Goal: Task Accomplishment & Management: Use online tool/utility

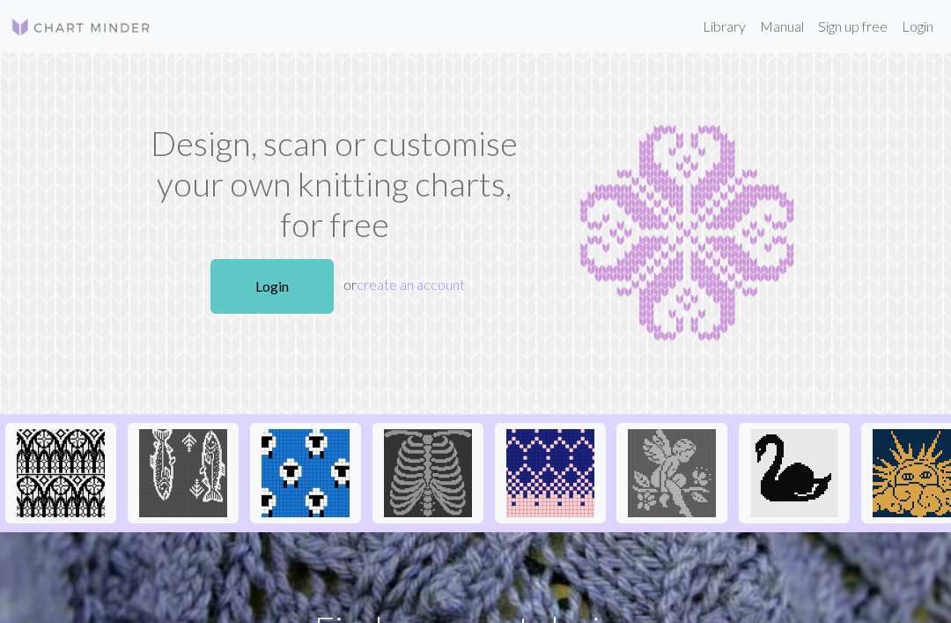
click at [292, 301] on link "Login" at bounding box center [272, 286] width 123 height 55
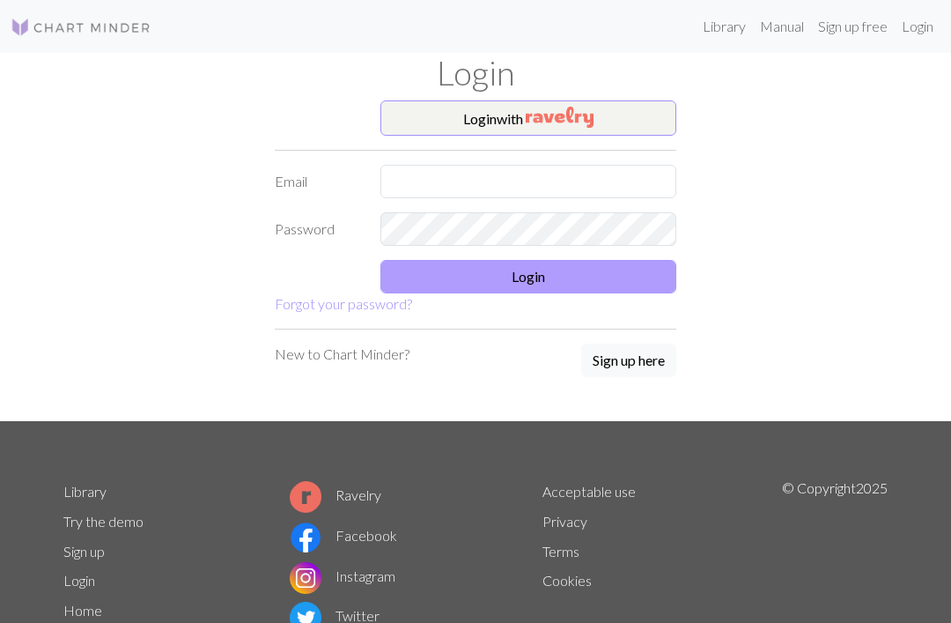
click at [513, 281] on button "Login" at bounding box center [528, 276] width 296 height 33
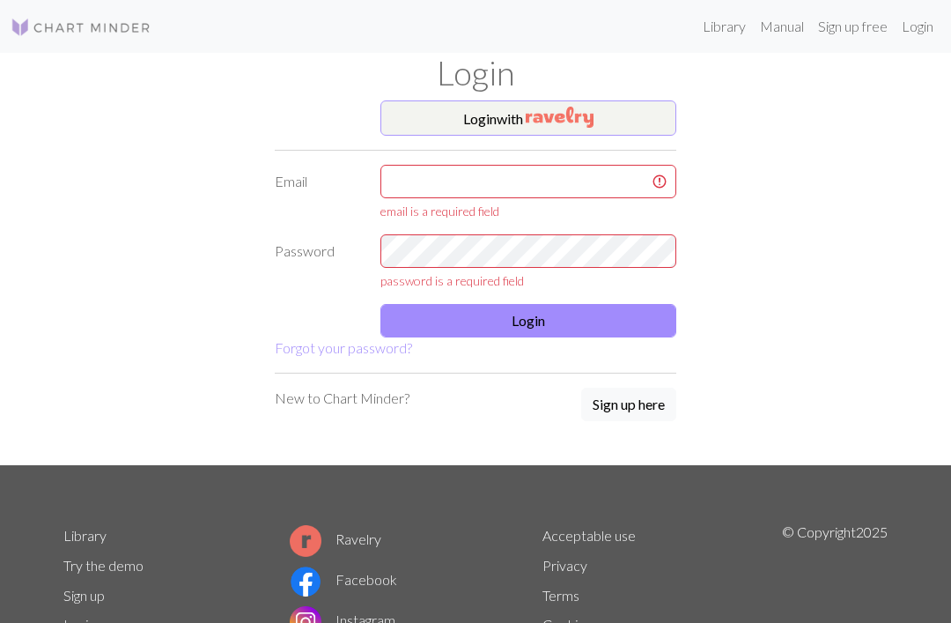
click at [620, 114] on button "Login with" at bounding box center [528, 117] width 296 height 35
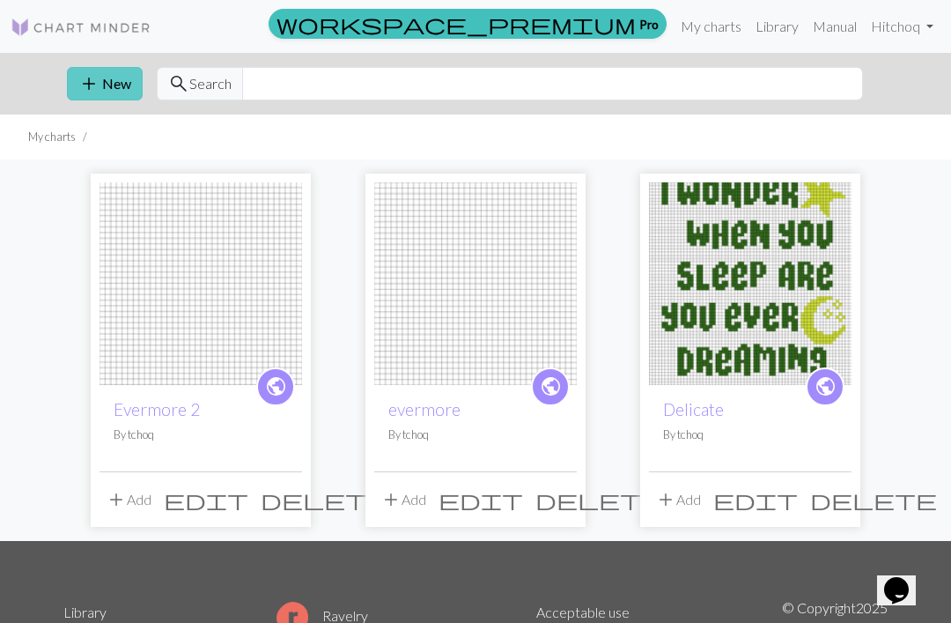
click at [117, 91] on button "add New" at bounding box center [105, 83] width 76 height 33
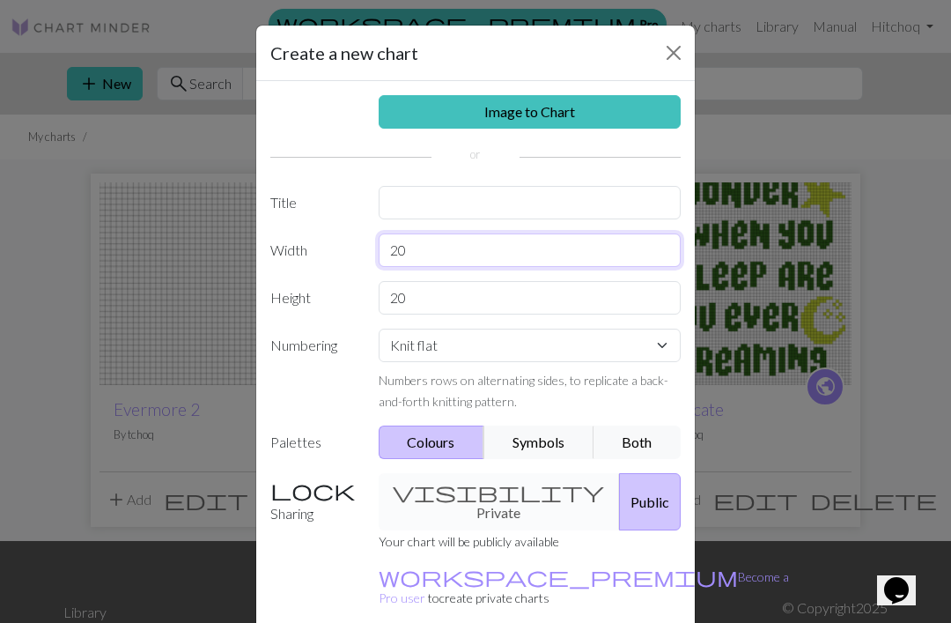
click at [475, 235] on input "20" at bounding box center [530, 249] width 303 height 33
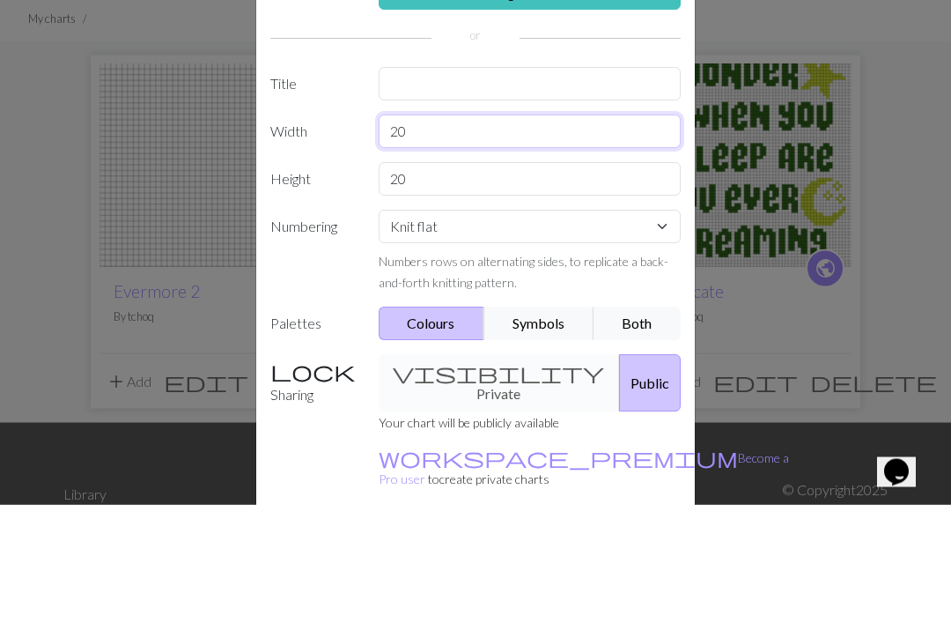
click at [485, 233] on input "20" at bounding box center [530, 249] width 303 height 33
type input "52"
click at [454, 281] on input "20" at bounding box center [530, 297] width 303 height 33
click at [396, 281] on input "20" at bounding box center [530, 297] width 303 height 33
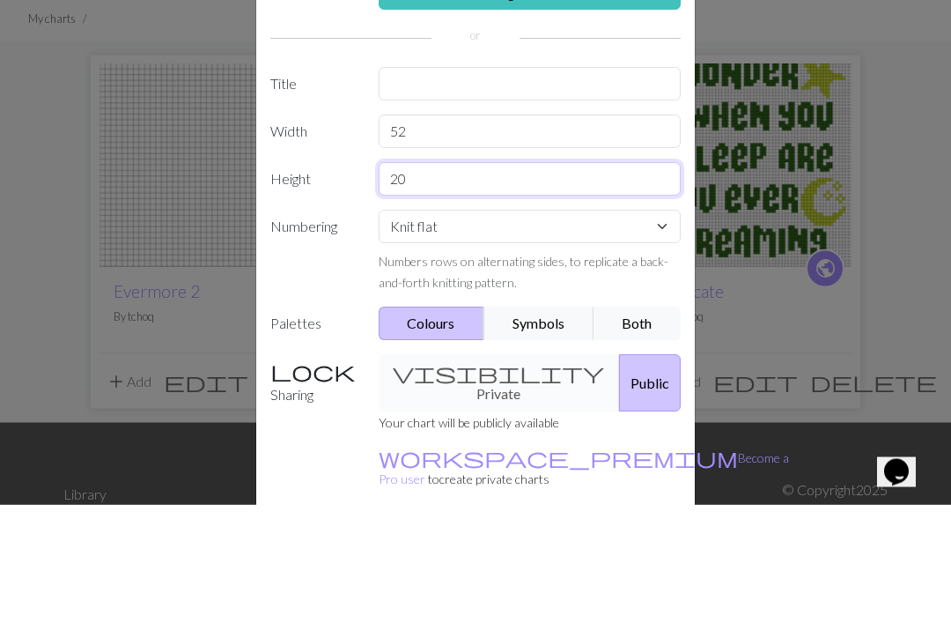
click at [395, 281] on input "20" at bounding box center [530, 297] width 303 height 33
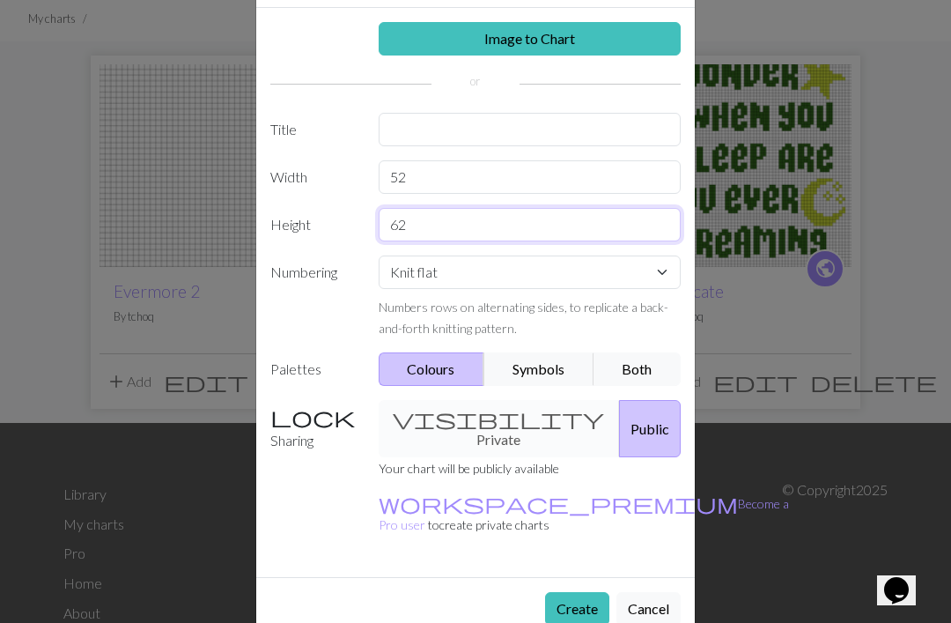
scroll to position [72, 0]
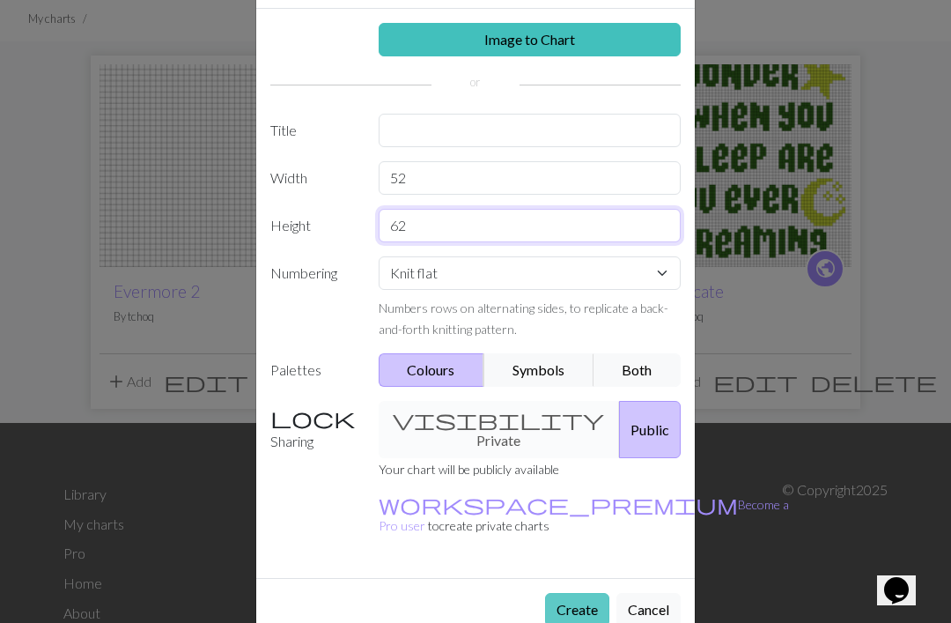
type input "62"
click at [579, 593] on button "Create" at bounding box center [577, 609] width 64 height 33
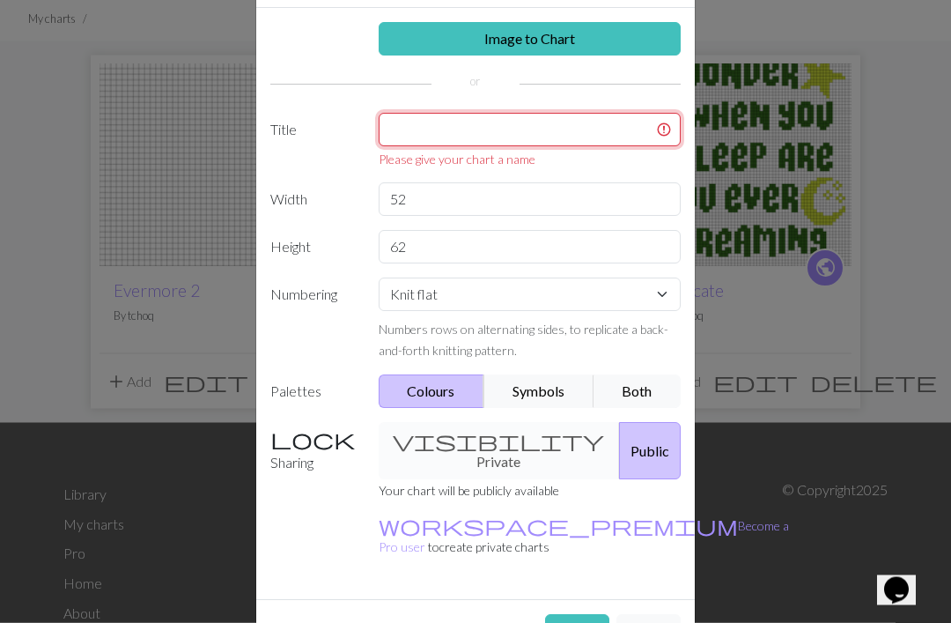
click at [606, 125] on input "text" at bounding box center [530, 130] width 303 height 33
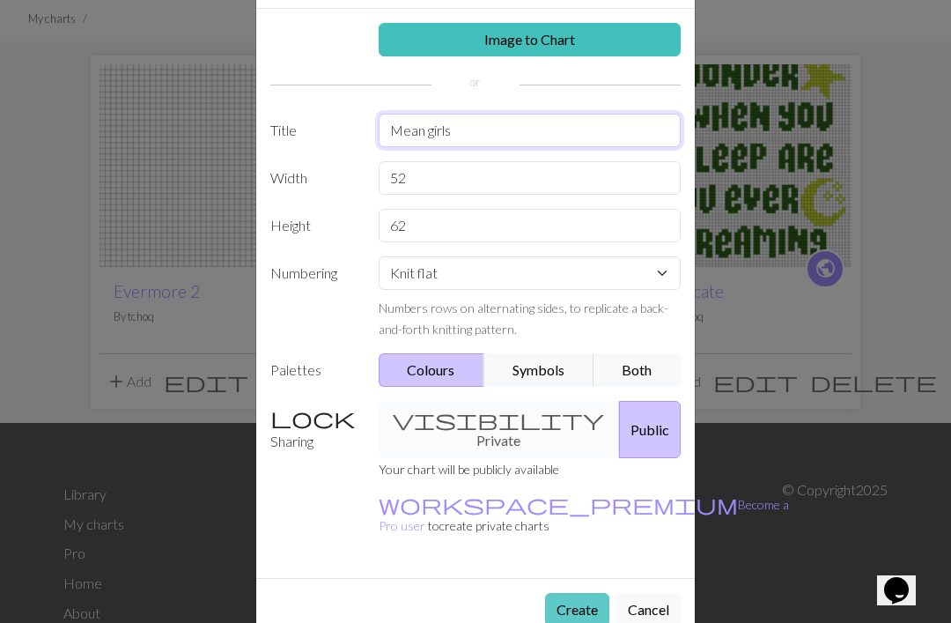
type input "Mean girls"
click at [584, 593] on button "Create" at bounding box center [577, 609] width 64 height 33
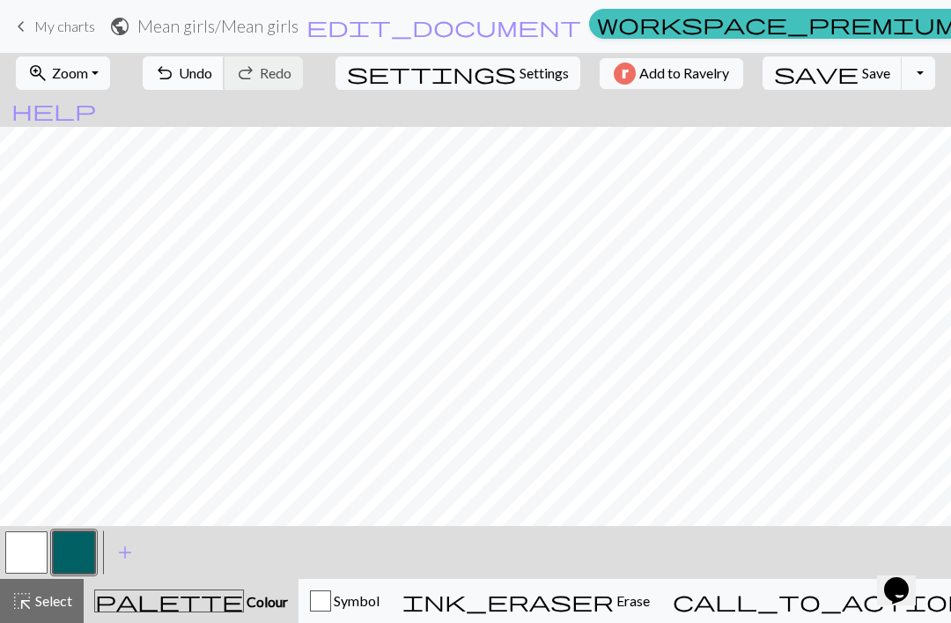
click at [212, 71] on span "Undo" at bounding box center [195, 72] width 33 height 17
click at [107, 80] on button "zoom_in Zoom Zoom" at bounding box center [63, 72] width 94 height 33
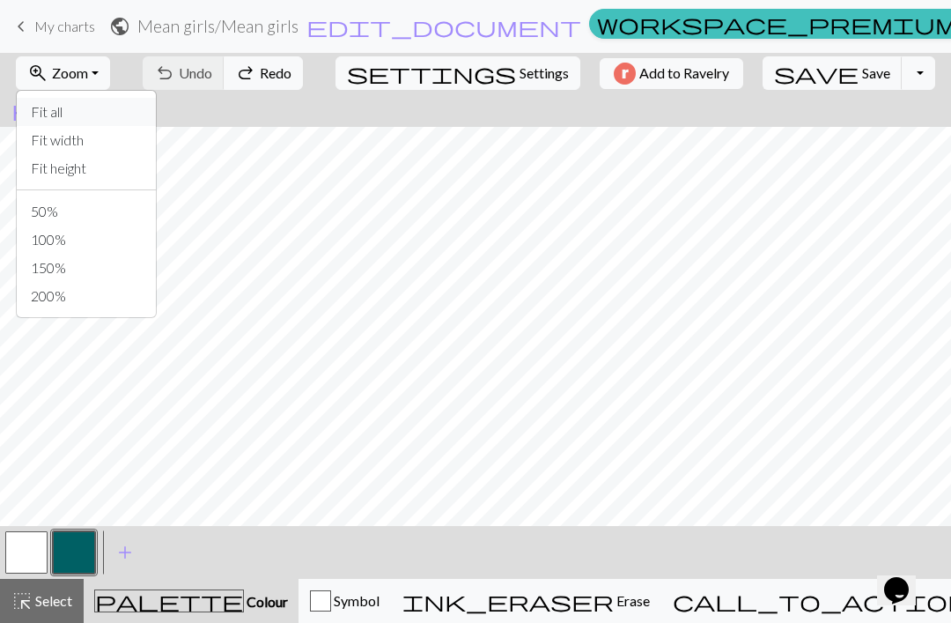
click at [119, 113] on button "Fit all" at bounding box center [86, 112] width 139 height 28
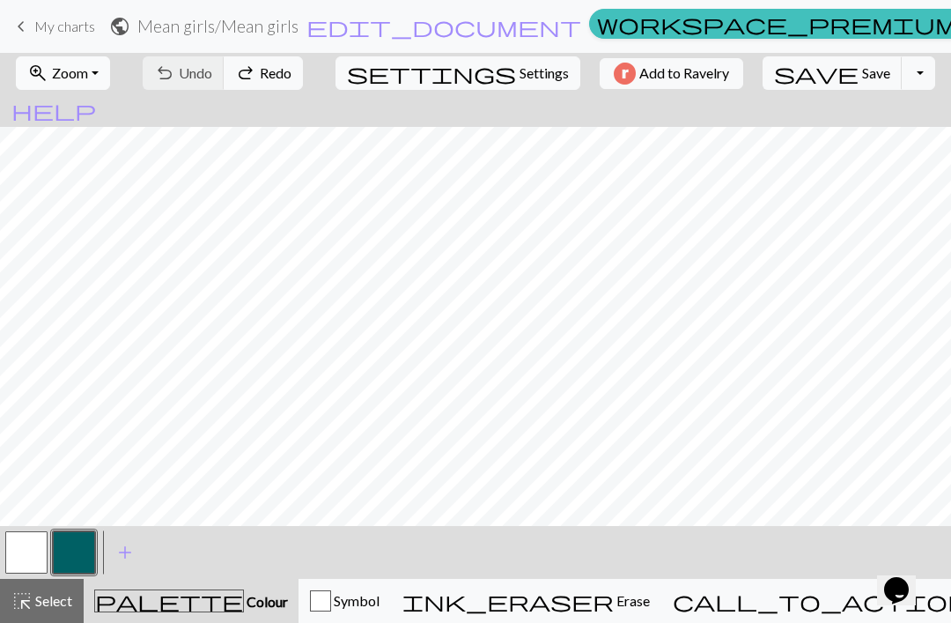
click at [110, 61] on button "zoom_in Zoom Zoom" at bounding box center [63, 72] width 94 height 33
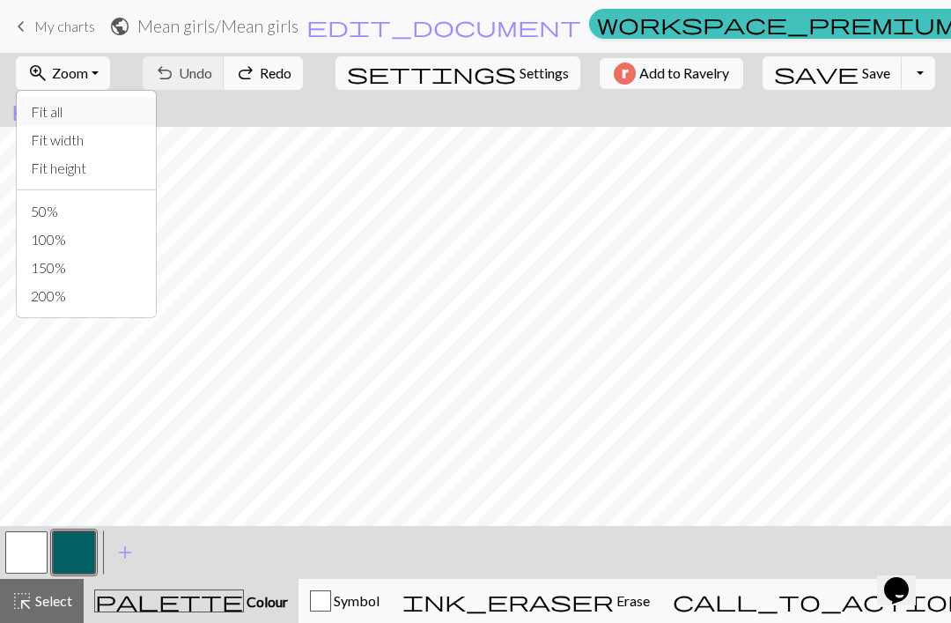
click at [114, 115] on button "Fit all" at bounding box center [86, 112] width 139 height 28
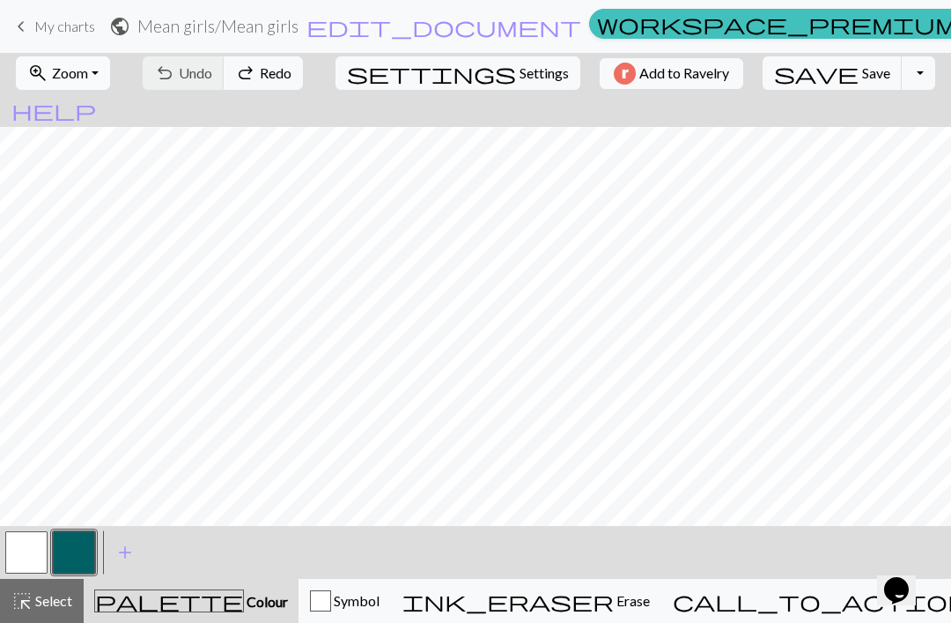
click at [88, 78] on span "Zoom" at bounding box center [70, 72] width 36 height 17
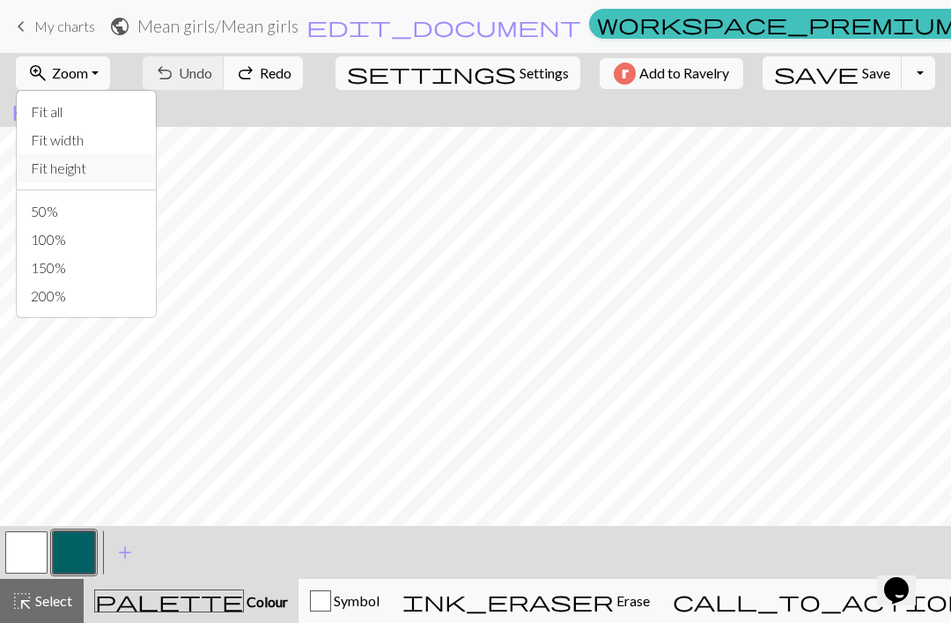
click at [106, 178] on button "Fit height" at bounding box center [86, 168] width 139 height 28
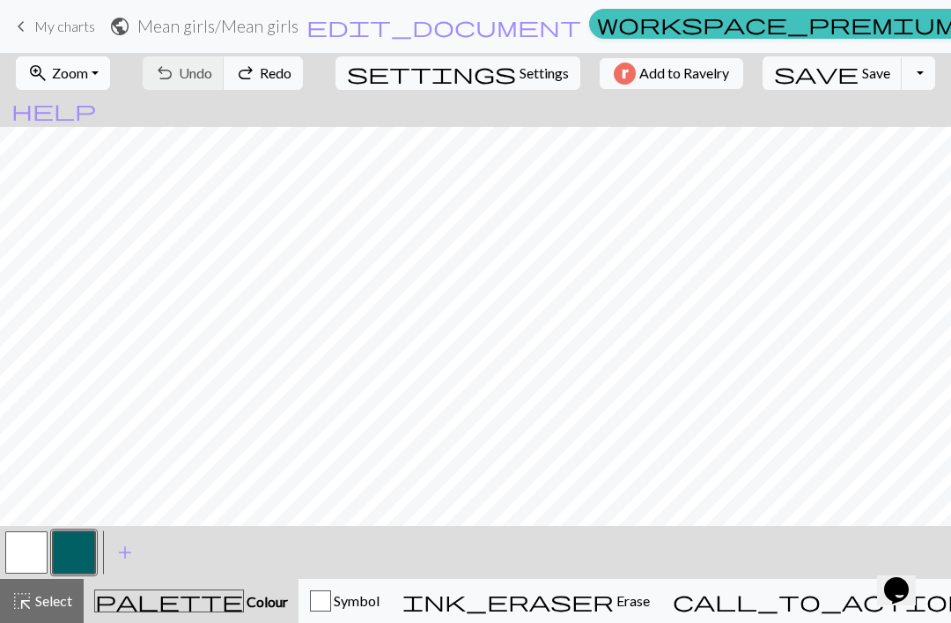
click at [110, 76] on button "zoom_in Zoom Zoom" at bounding box center [63, 72] width 94 height 33
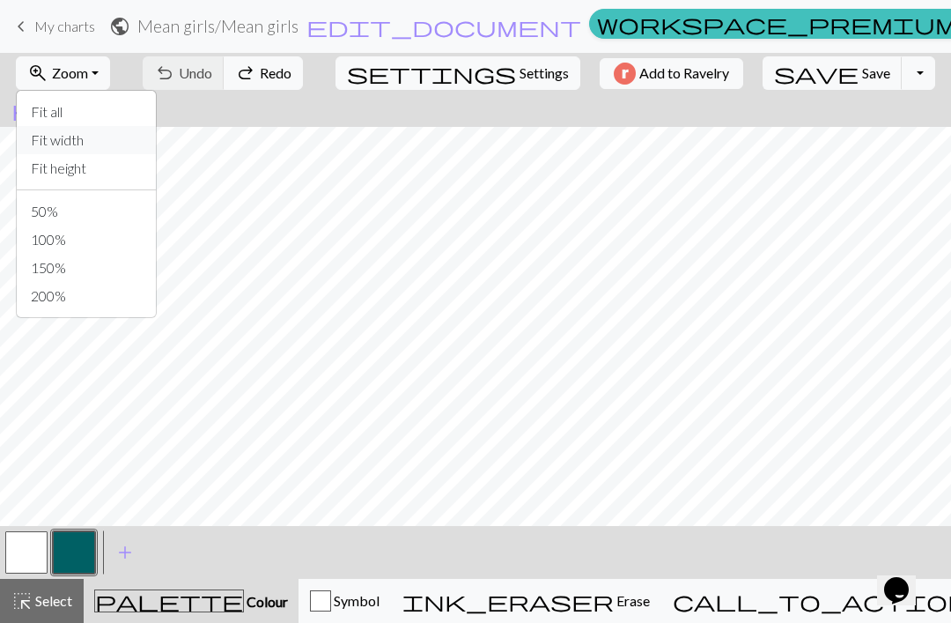
click at [138, 146] on button "Fit width" at bounding box center [86, 140] width 139 height 28
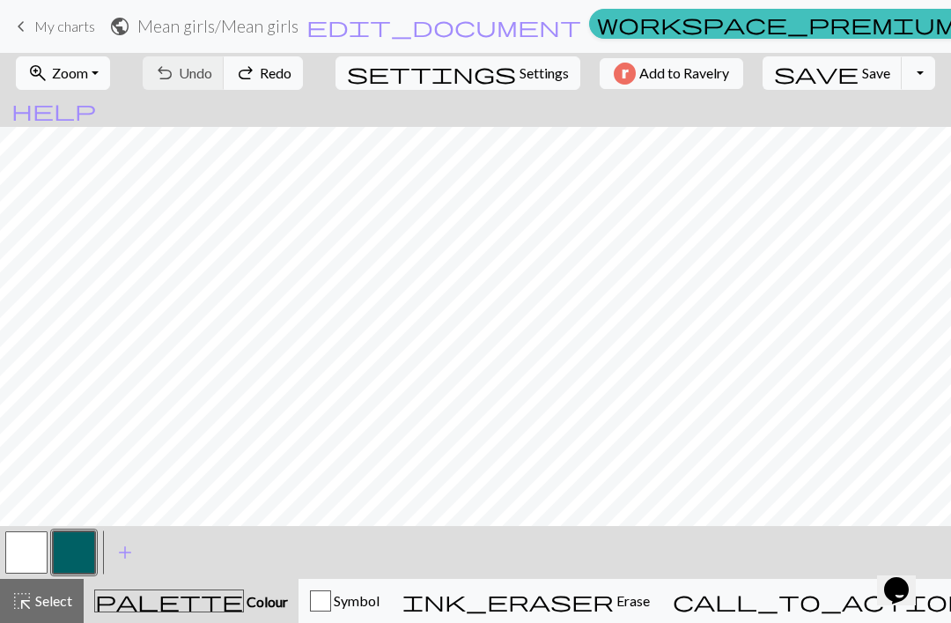
click at [108, 73] on button "zoom_in Zoom Zoom" at bounding box center [63, 72] width 94 height 33
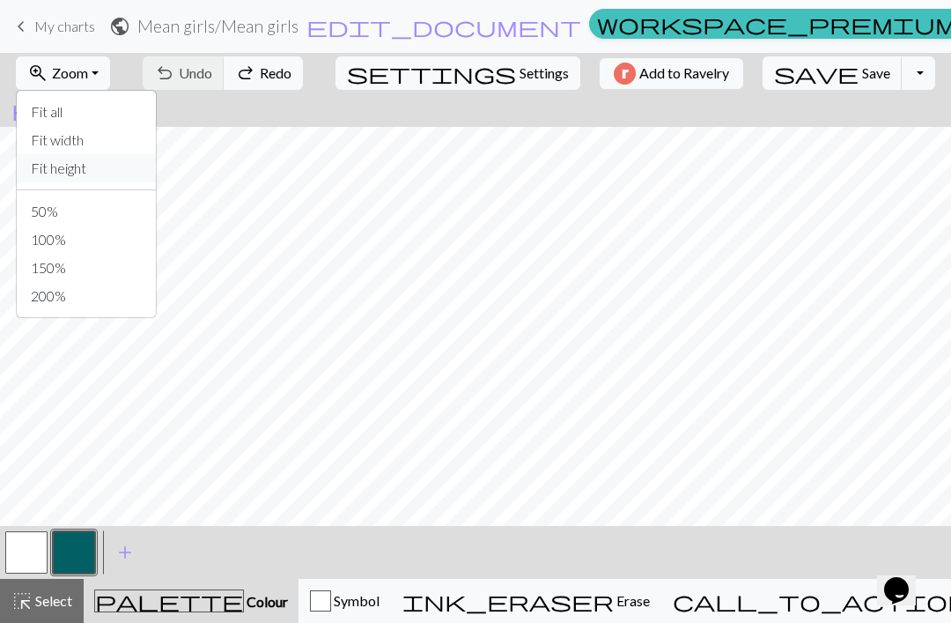
click at [117, 164] on button "Fit height" at bounding box center [86, 168] width 139 height 28
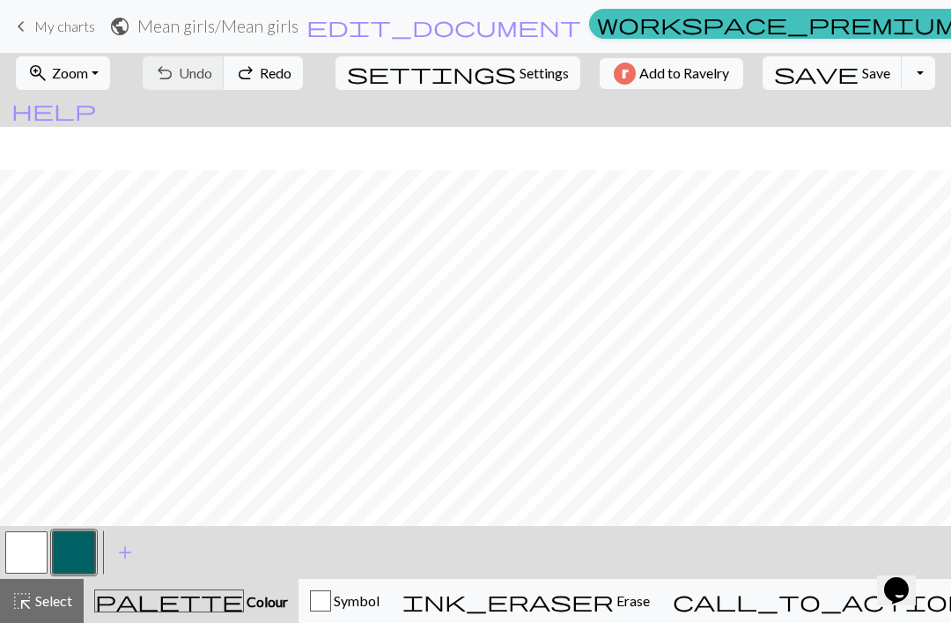
scroll to position [175, 0]
click at [212, 67] on span "Undo" at bounding box center [195, 72] width 33 height 17
click at [110, 82] on button "zoom_in Zoom Zoom" at bounding box center [63, 72] width 94 height 33
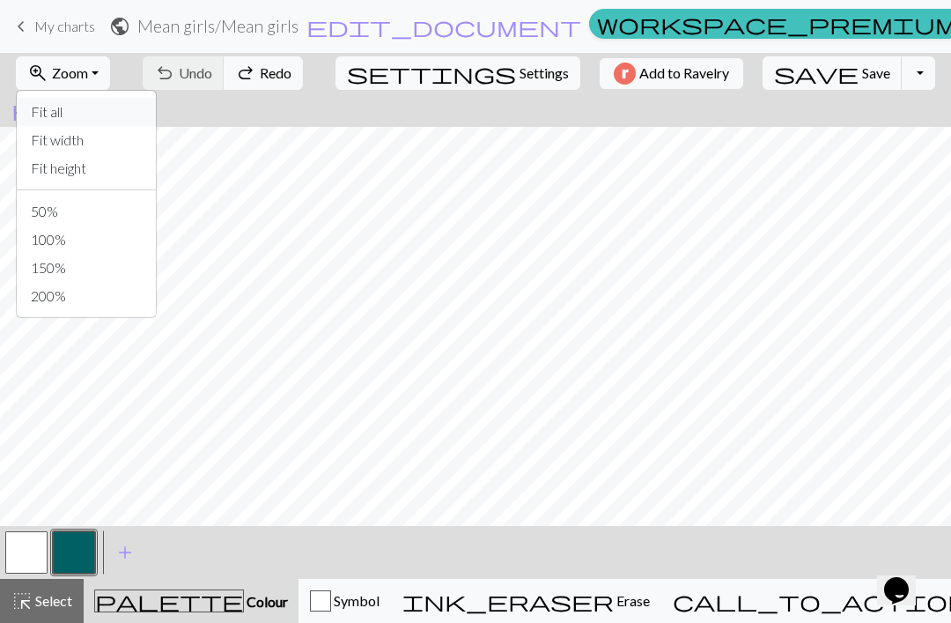
click at [116, 112] on button "Fit all" at bounding box center [86, 112] width 139 height 28
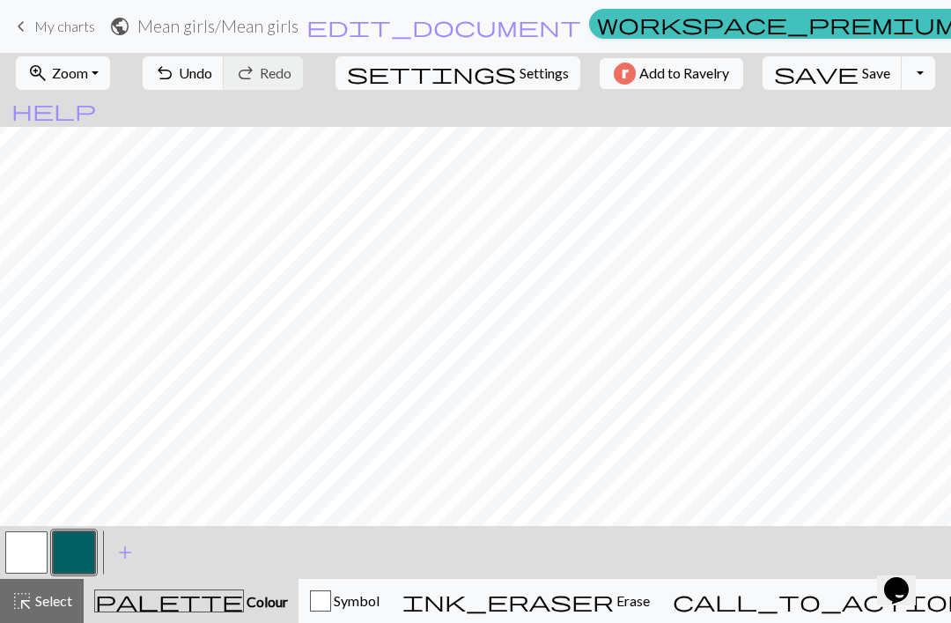
scroll to position [59, 0]
click at [175, 76] on span "undo" at bounding box center [164, 73] width 21 height 25
click at [212, 73] on span "Undo" at bounding box center [195, 72] width 33 height 17
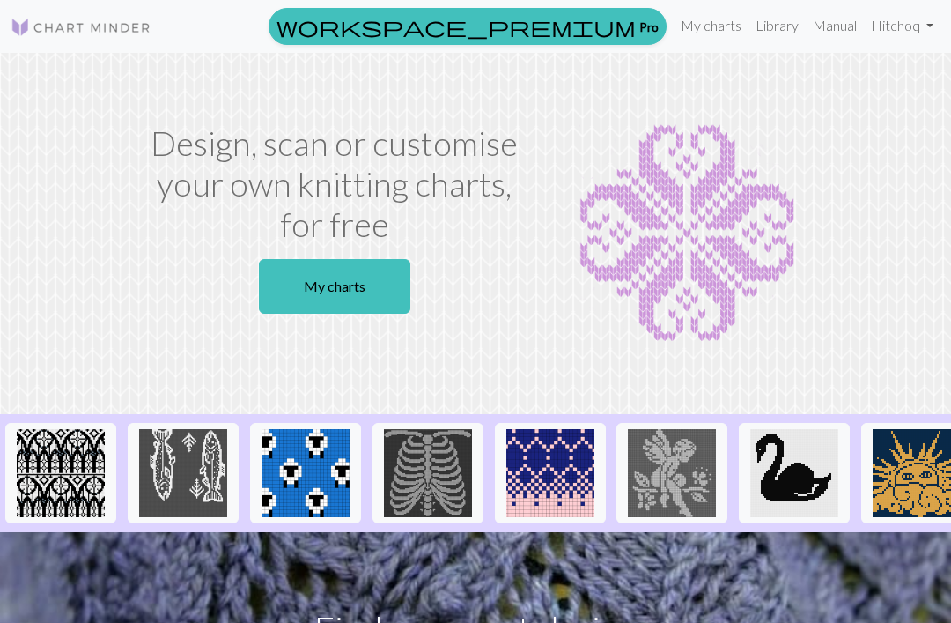
click at [372, 268] on link "My charts" at bounding box center [334, 286] width 151 height 55
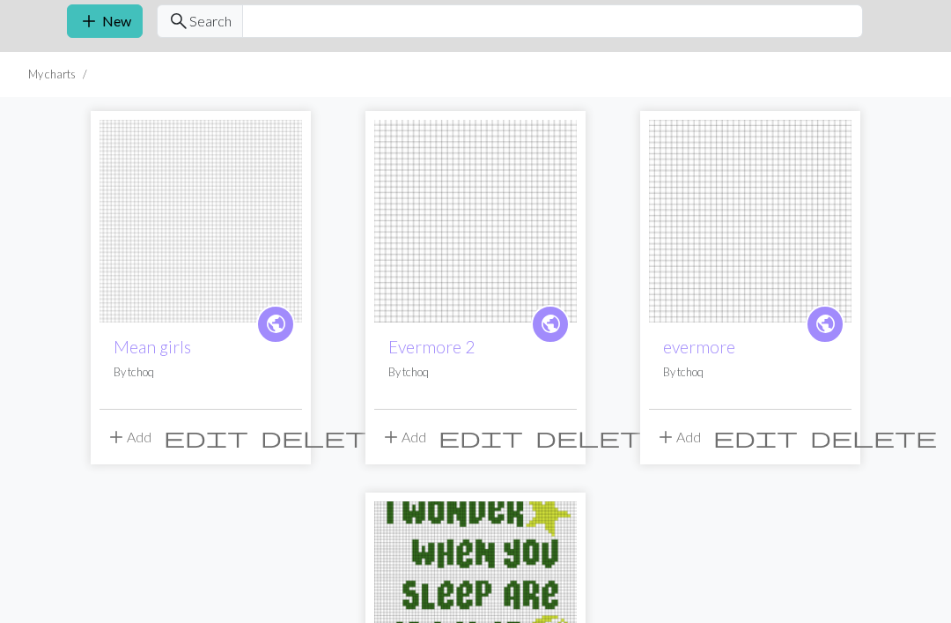
scroll to position [111, 0]
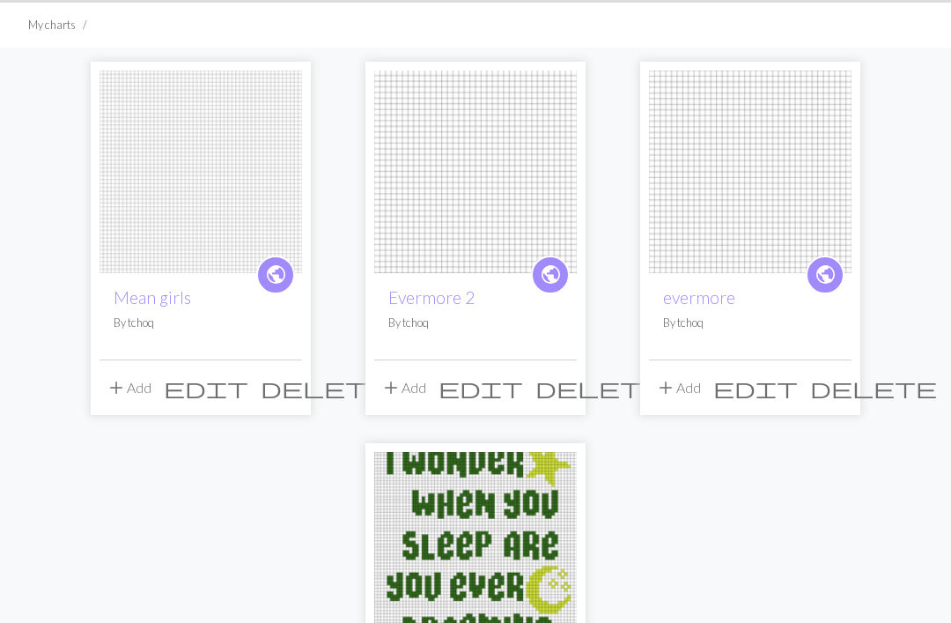
click at [482, 293] on h2 "Evermore 2" at bounding box center [475, 298] width 174 height 20
click at [418, 207] on img at bounding box center [475, 172] width 203 height 203
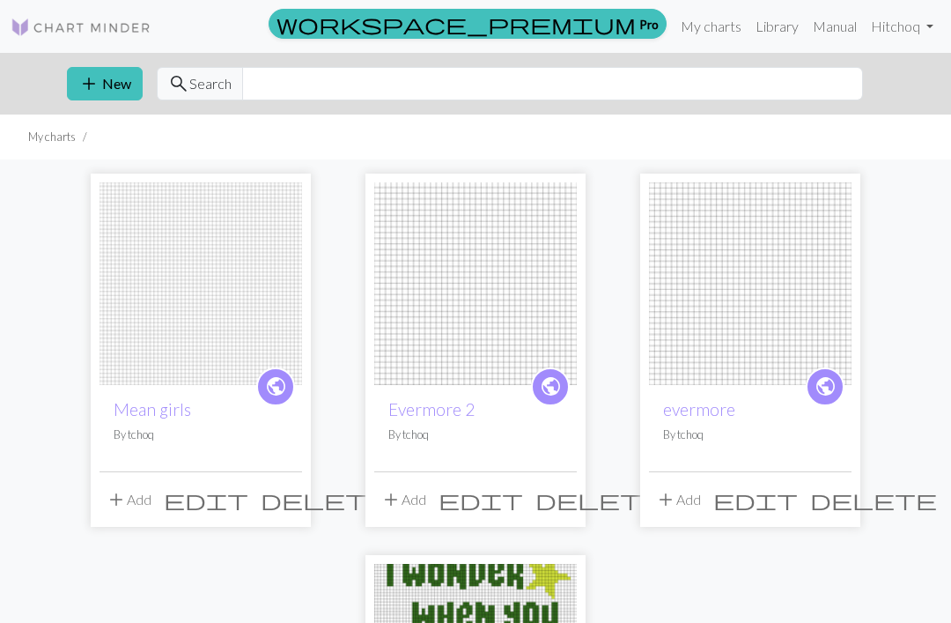
click at [718, 317] on img at bounding box center [750, 283] width 203 height 203
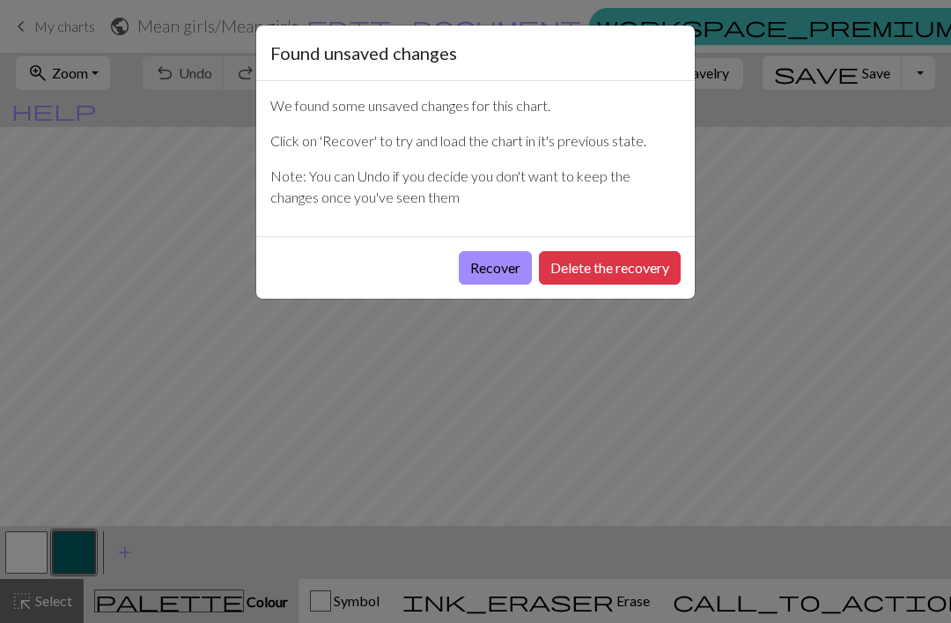
click at [490, 271] on button "Recover" at bounding box center [495, 267] width 73 height 33
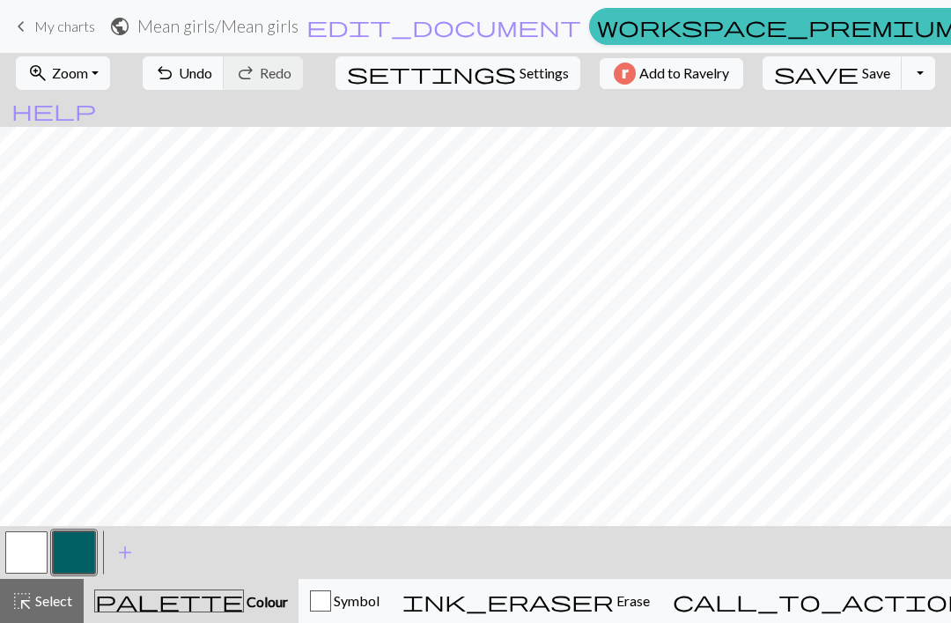
scroll to position [1, 56]
click at [110, 84] on button "zoom_in Zoom Zoom" at bounding box center [63, 72] width 94 height 33
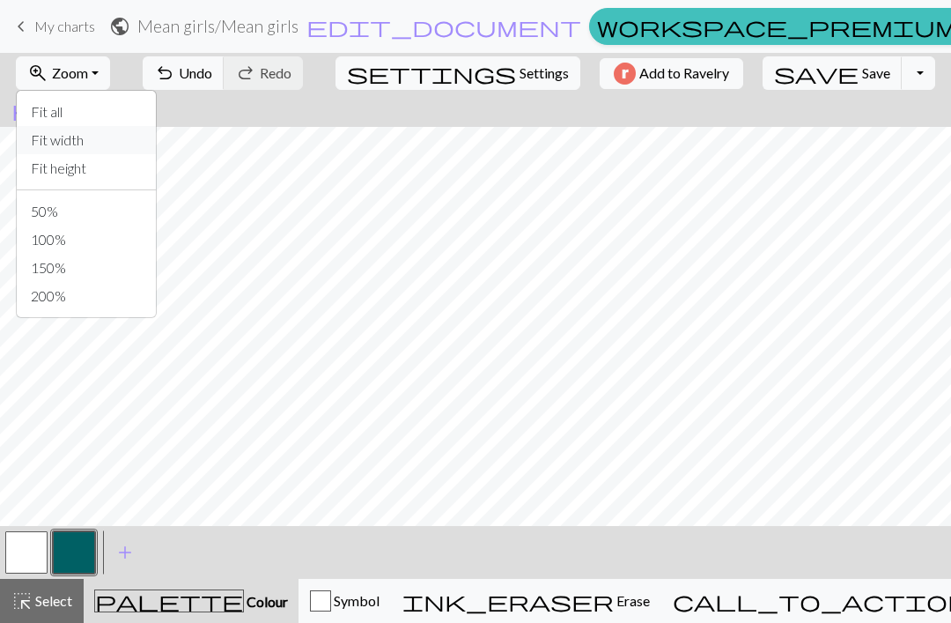
click at [120, 145] on button "Fit width" at bounding box center [86, 140] width 139 height 28
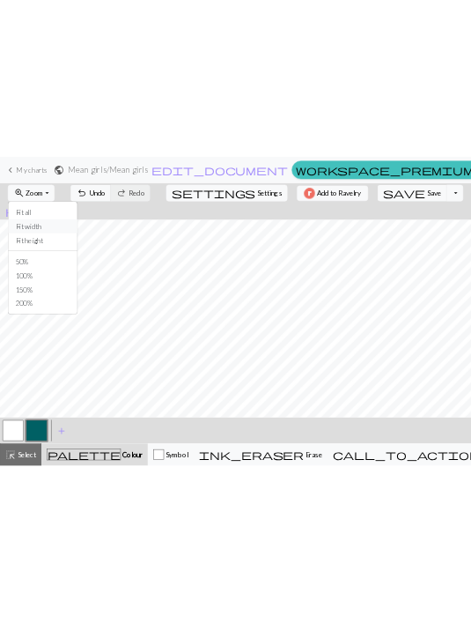
scroll to position [1, 0]
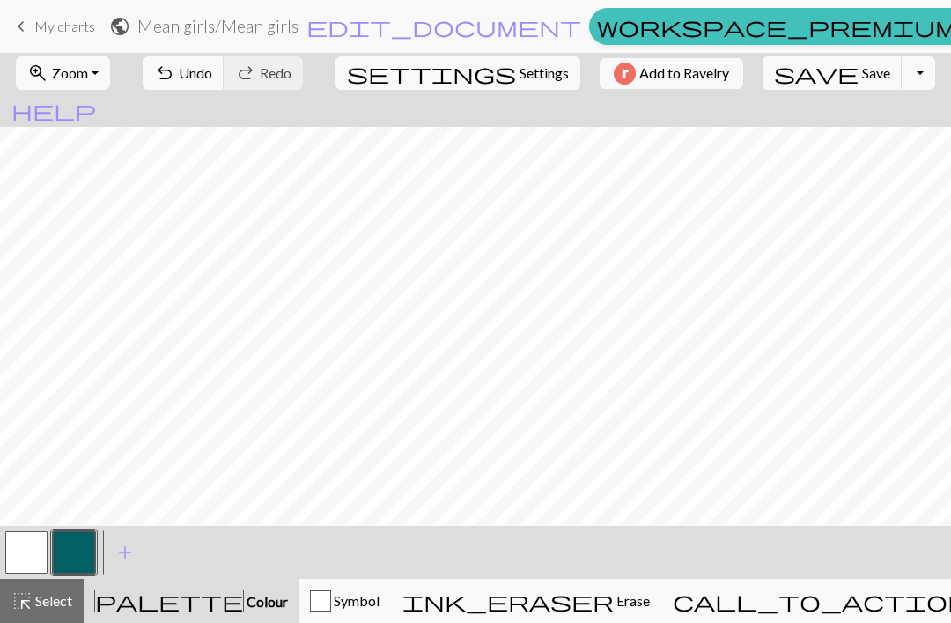
click at [29, 549] on button "button" at bounding box center [26, 552] width 42 height 42
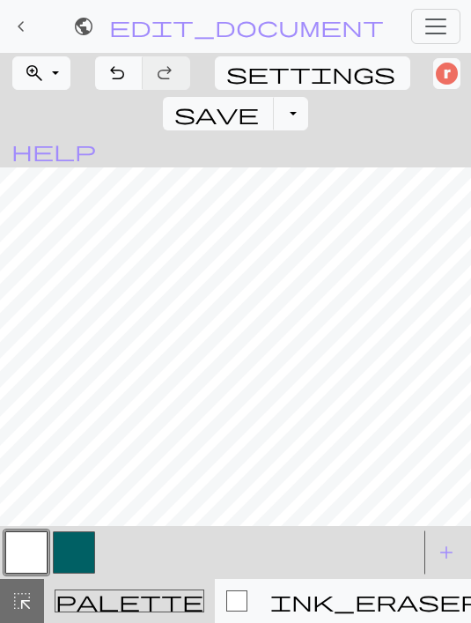
click at [127, 67] on span "undo" at bounding box center [117, 73] width 21 height 25
click at [85, 543] on button "button" at bounding box center [74, 552] width 42 height 42
click at [26, 544] on button "button" at bounding box center [26, 552] width 42 height 42
click at [114, 74] on span "undo" at bounding box center [117, 73] width 21 height 25
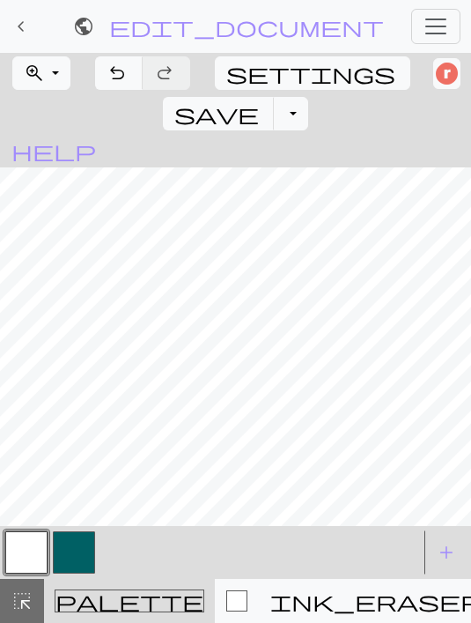
click at [115, 74] on span "undo" at bounding box center [117, 73] width 21 height 25
click at [109, 82] on span "undo" at bounding box center [117, 73] width 21 height 25
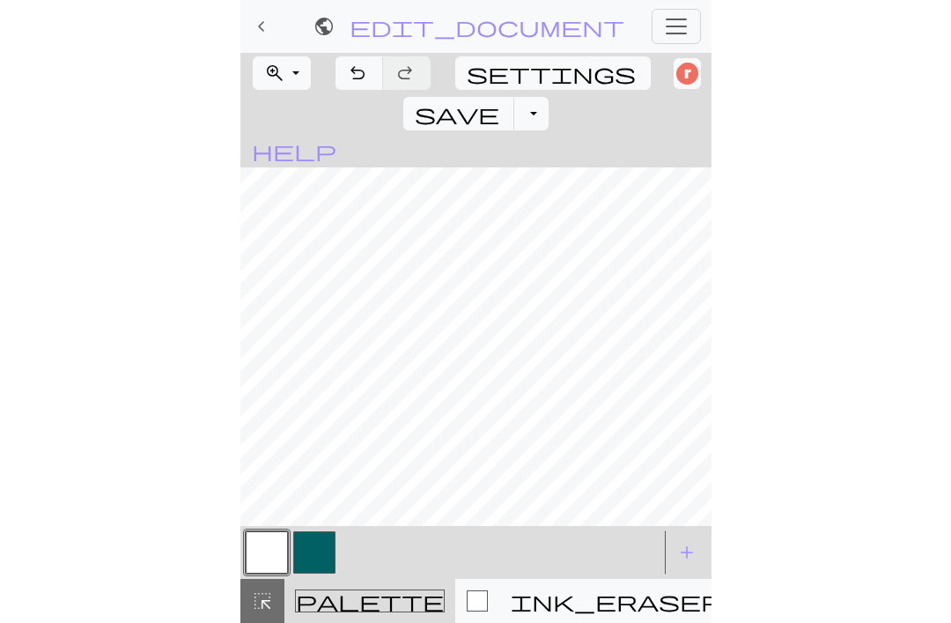
scroll to position [286, 0]
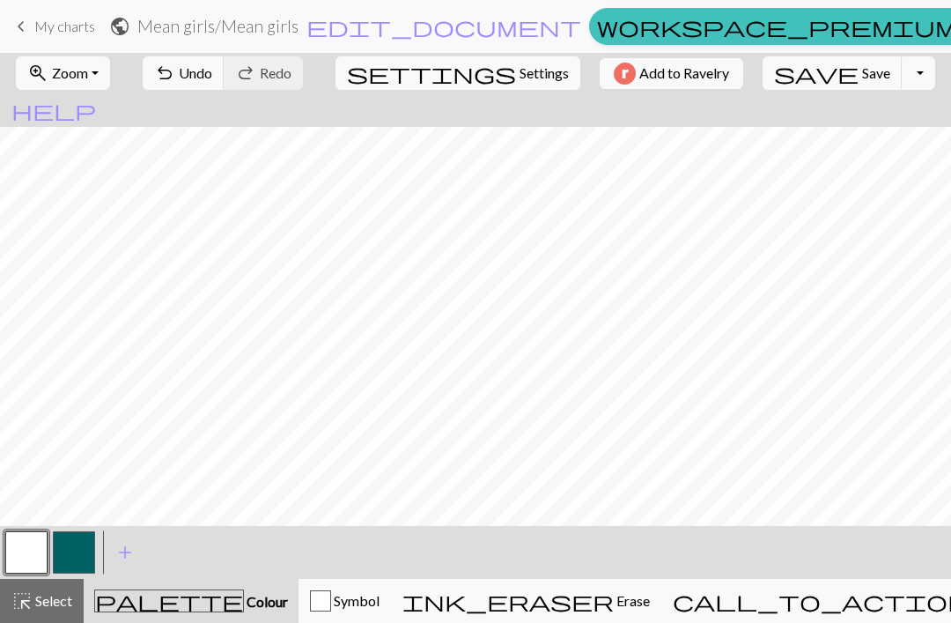
click at [88, 76] on span "Zoom" at bounding box center [70, 72] width 36 height 17
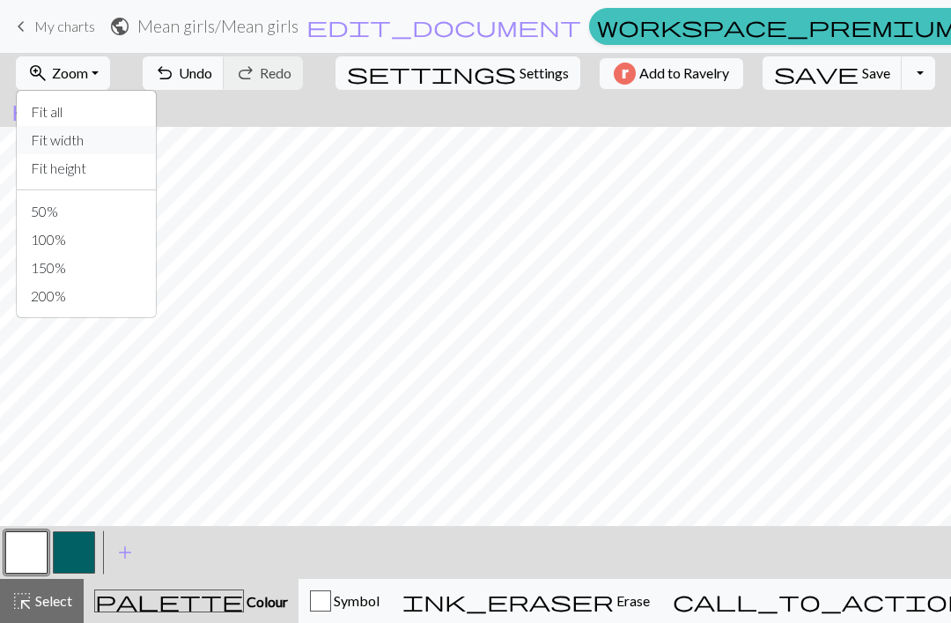
click at [129, 140] on button "Fit width" at bounding box center [86, 140] width 139 height 28
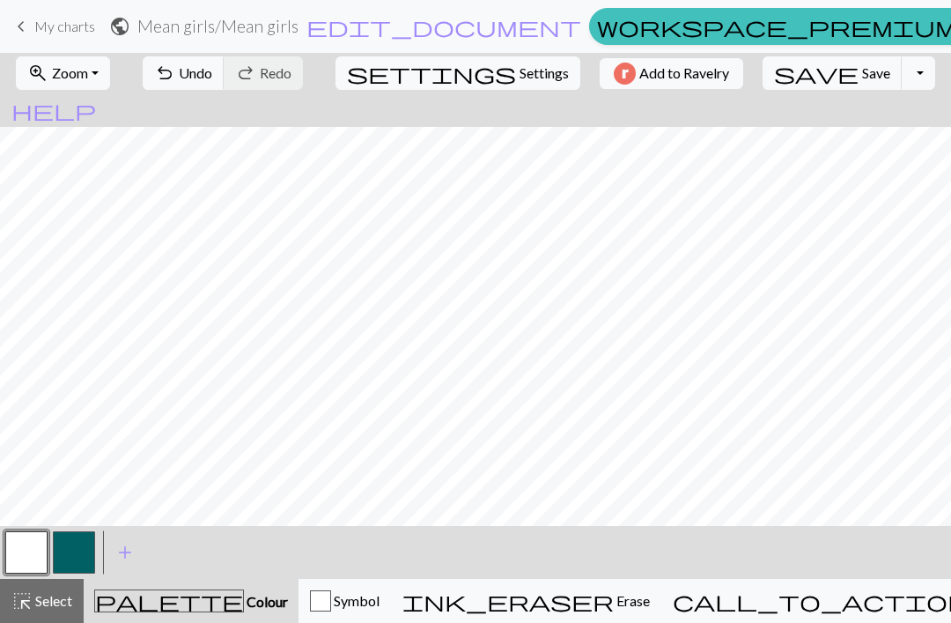
click at [108, 87] on button "zoom_in Zoom Zoom" at bounding box center [63, 72] width 94 height 33
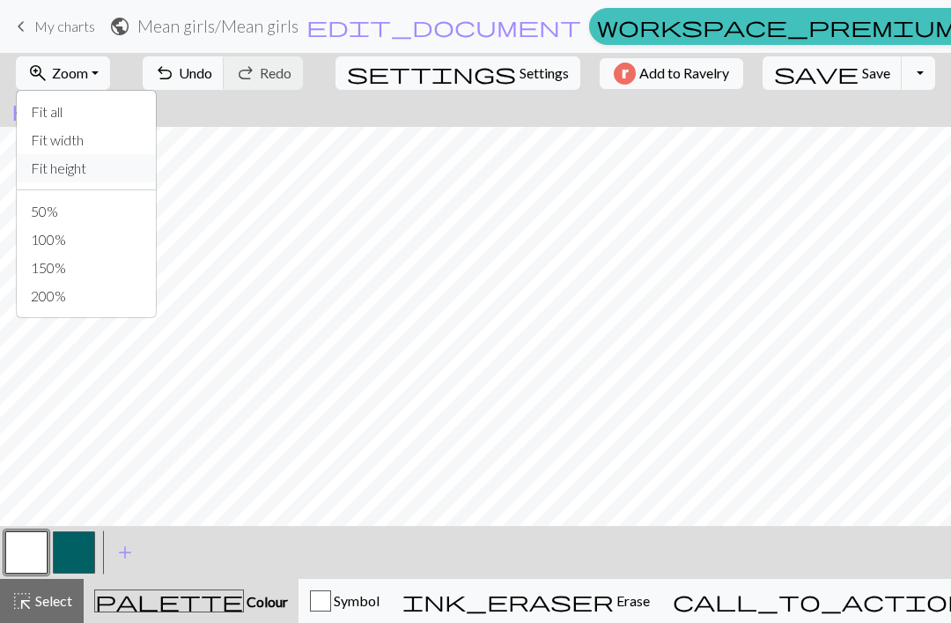
click at [120, 168] on button "Fit height" at bounding box center [86, 168] width 139 height 28
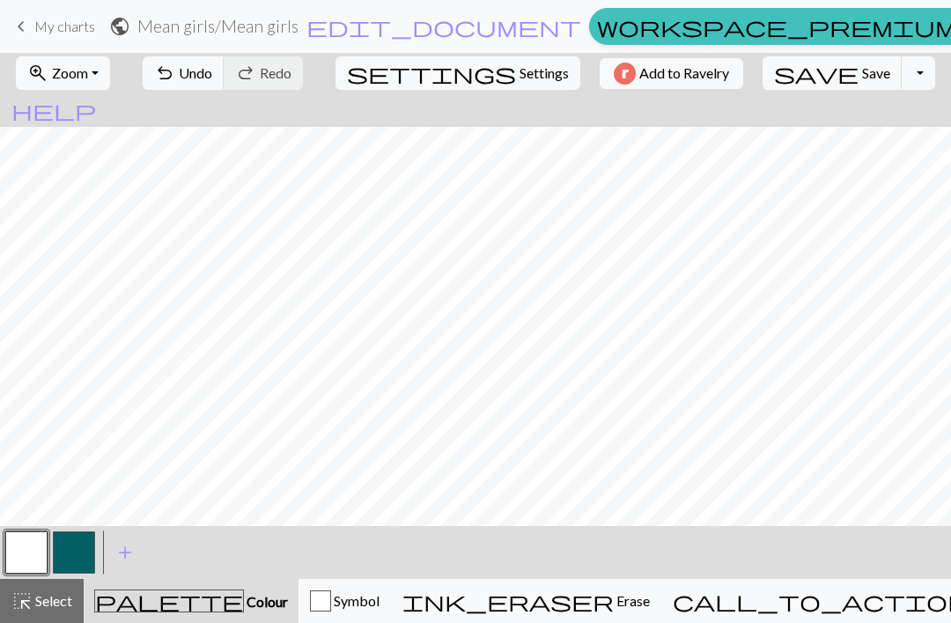
scroll to position [175, 0]
click at [24, 554] on button "button" at bounding box center [26, 552] width 42 height 42
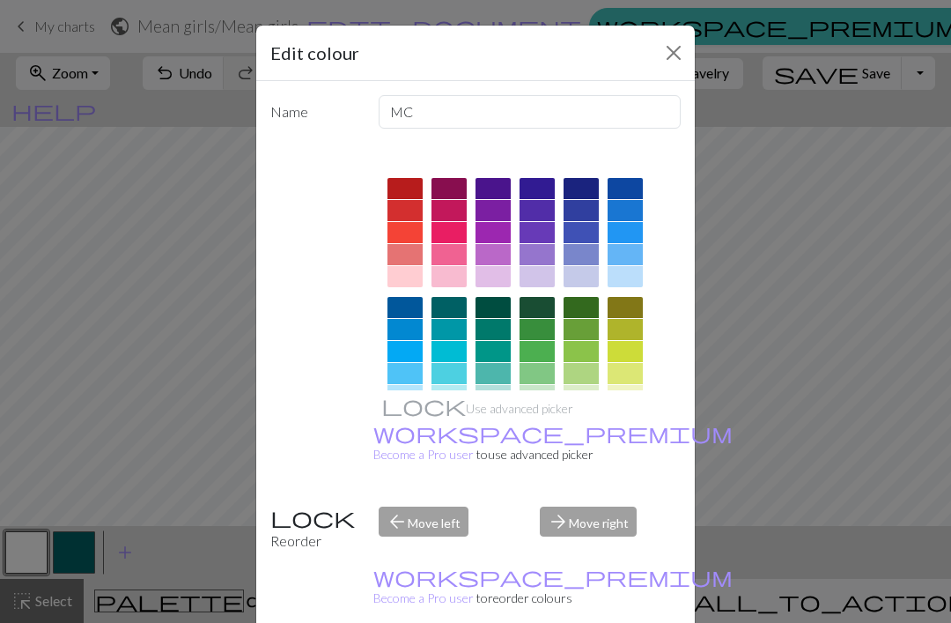
click at [686, 65] on button "Close" at bounding box center [674, 53] width 28 height 28
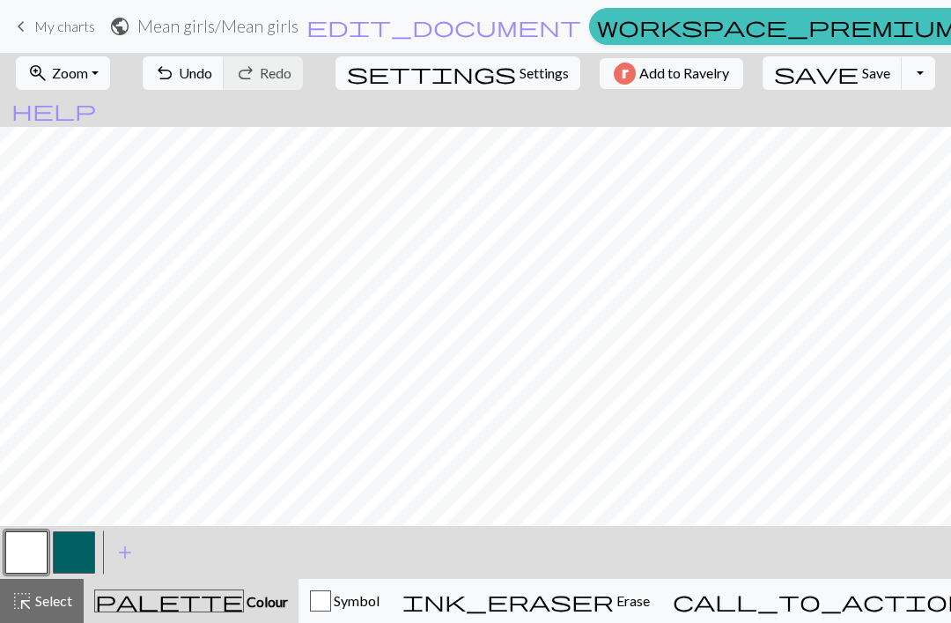
click at [24, 544] on button "button" at bounding box center [26, 552] width 42 height 42
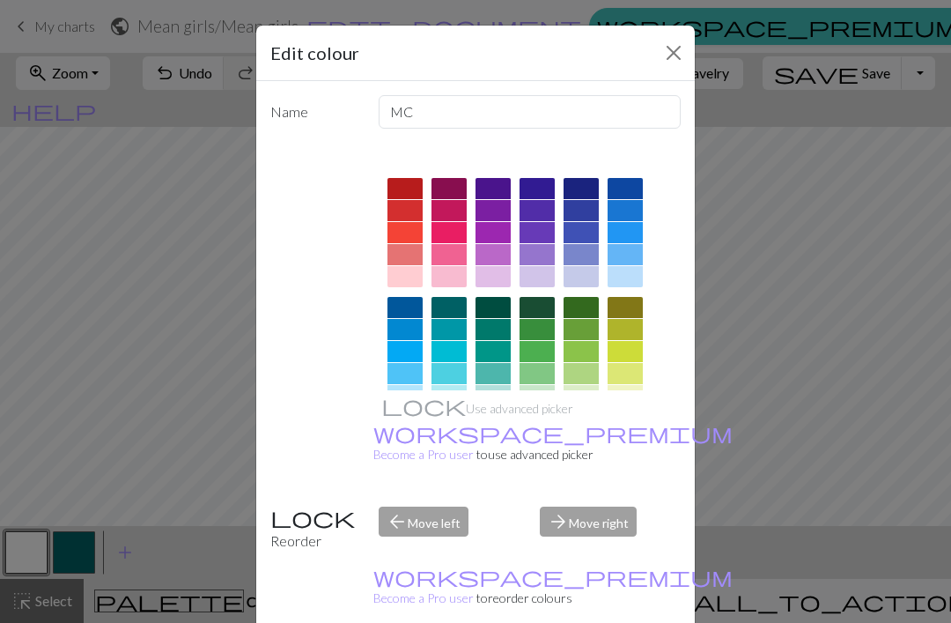
click at [257, 411] on div "Name MC Use advanced picker workspace_premium Become a Pro user to use advanced…" at bounding box center [475, 358] width 439 height 555
click at [201, 460] on div "Edit colour Name MC Use advanced picker workspace_premium Become a Pro user to …" at bounding box center [475, 311] width 951 height 623
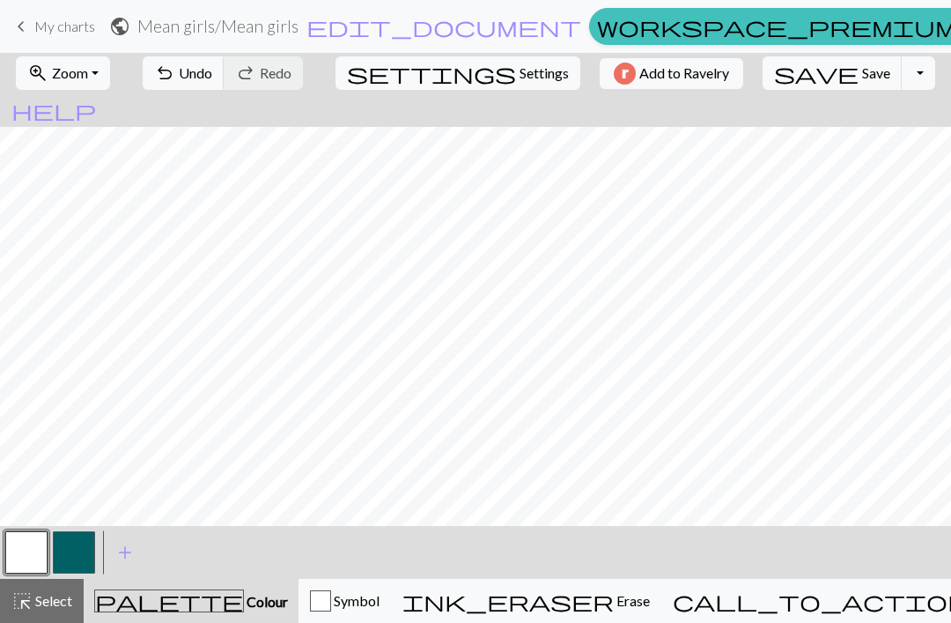
click at [244, 594] on span "Colour" at bounding box center [266, 601] width 44 height 17
click at [331, 606] on div "button" at bounding box center [320, 600] width 21 height 21
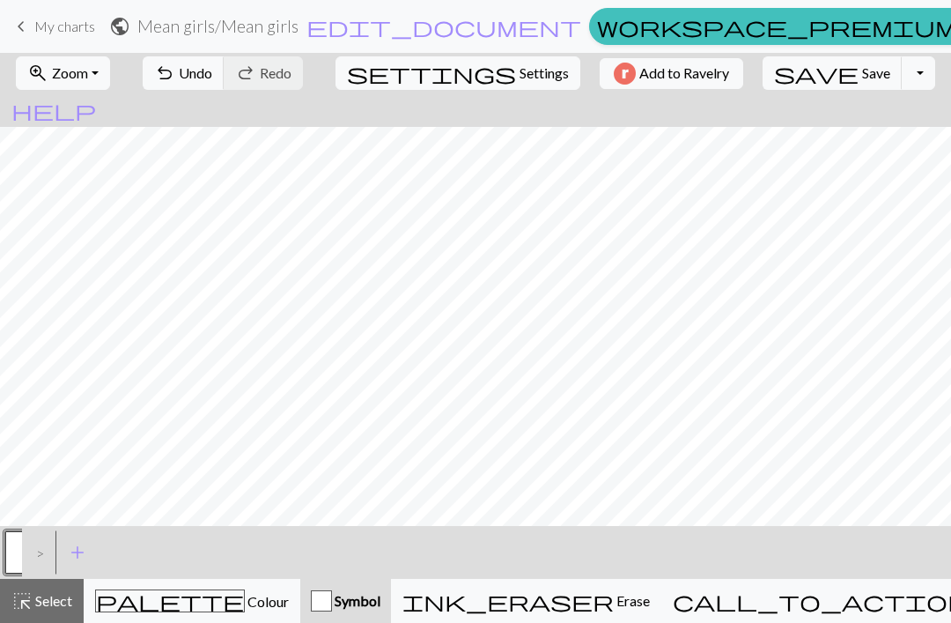
click at [203, 617] on button "palette Colour Colour" at bounding box center [192, 601] width 217 height 44
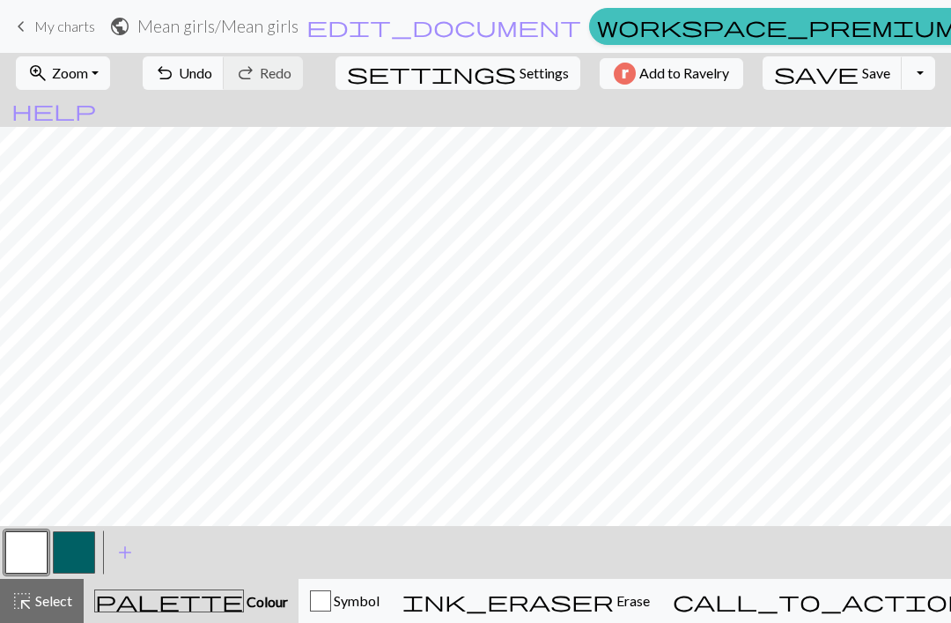
click at [603, 616] on button "ink_eraser Erase Erase" at bounding box center [526, 601] width 270 height 44
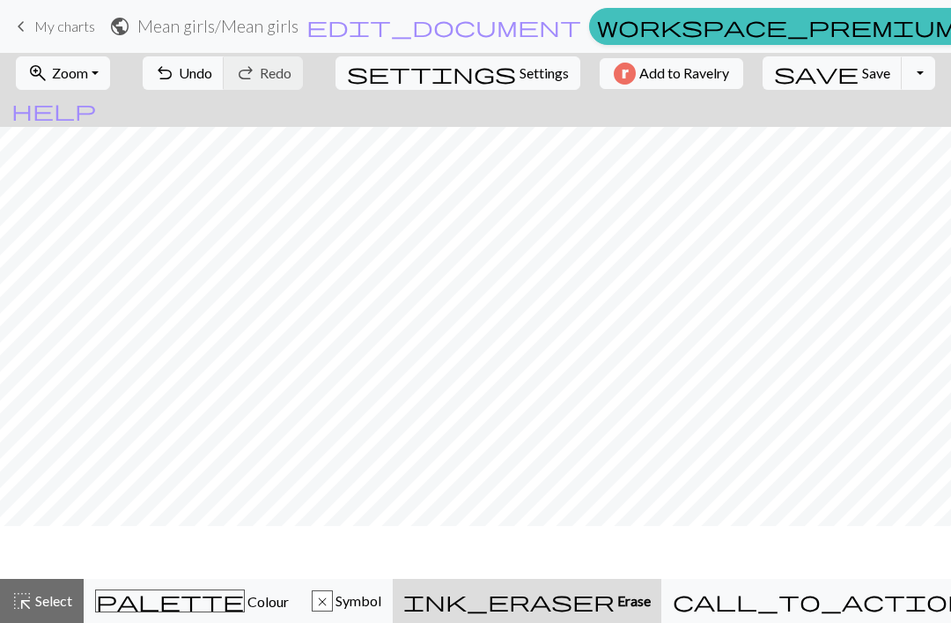
scroll to position [122, 0]
click at [839, 580] on button "call_to_action Knitting mode Knitting mode" at bounding box center [865, 601] width 408 height 44
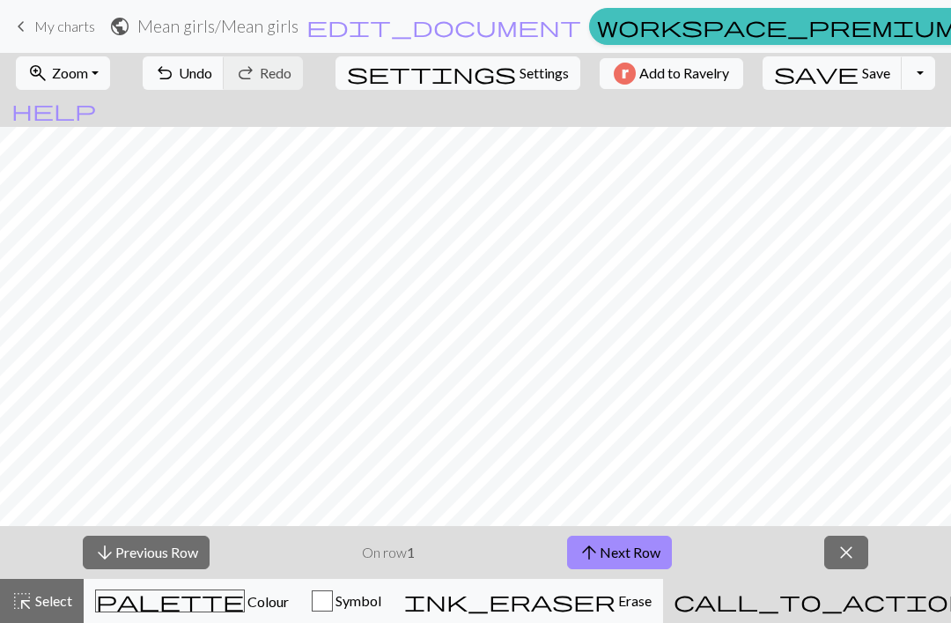
click at [245, 609] on span "Colour" at bounding box center [267, 601] width 44 height 17
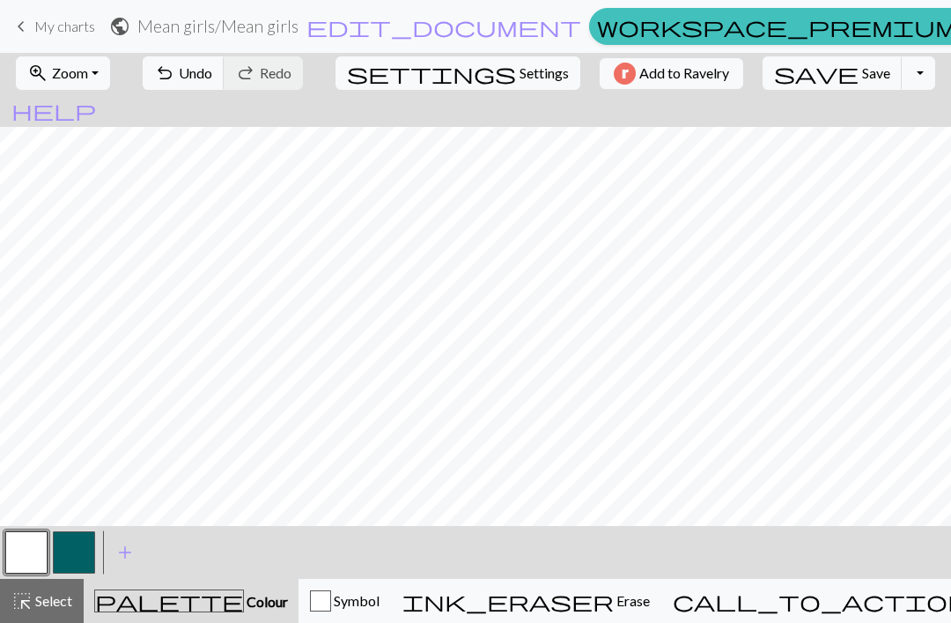
click at [71, 554] on button "button" at bounding box center [74, 552] width 42 height 42
click at [36, 554] on button "button" at bounding box center [26, 552] width 42 height 42
click at [67, 555] on button "button" at bounding box center [74, 552] width 42 height 42
click at [821, 613] on button "call_to_action Knitting mode Knitting mode" at bounding box center [865, 601] width 408 height 44
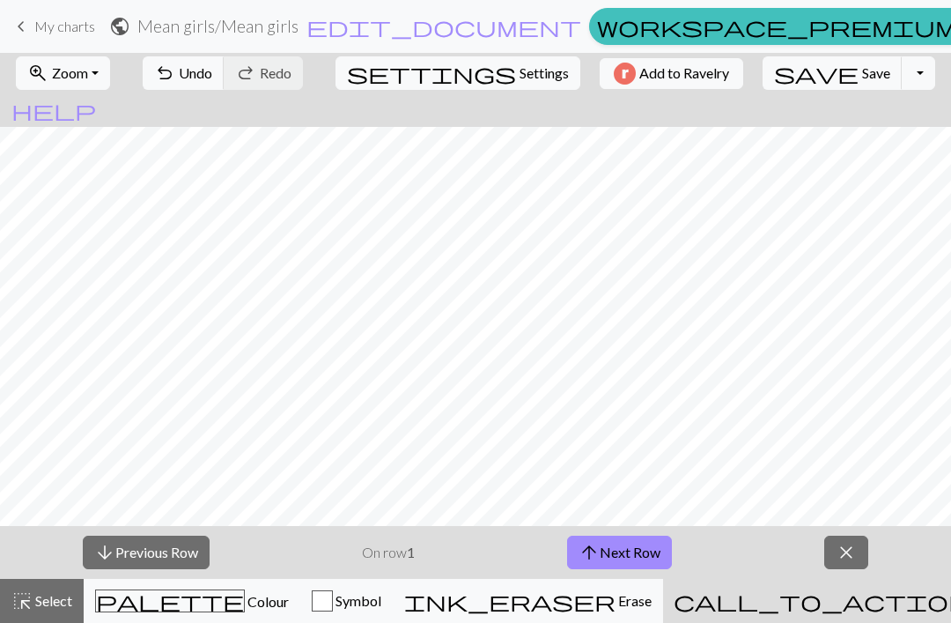
click at [366, 602] on div "Symbol" at bounding box center [347, 600] width 70 height 21
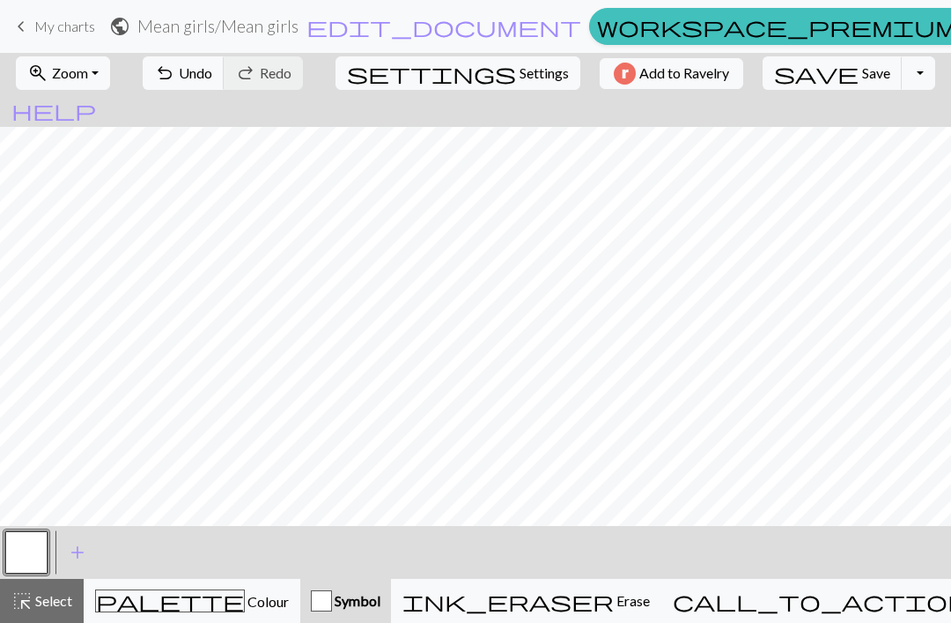
click at [241, 603] on div "palette Colour Colour" at bounding box center [192, 600] width 194 height 23
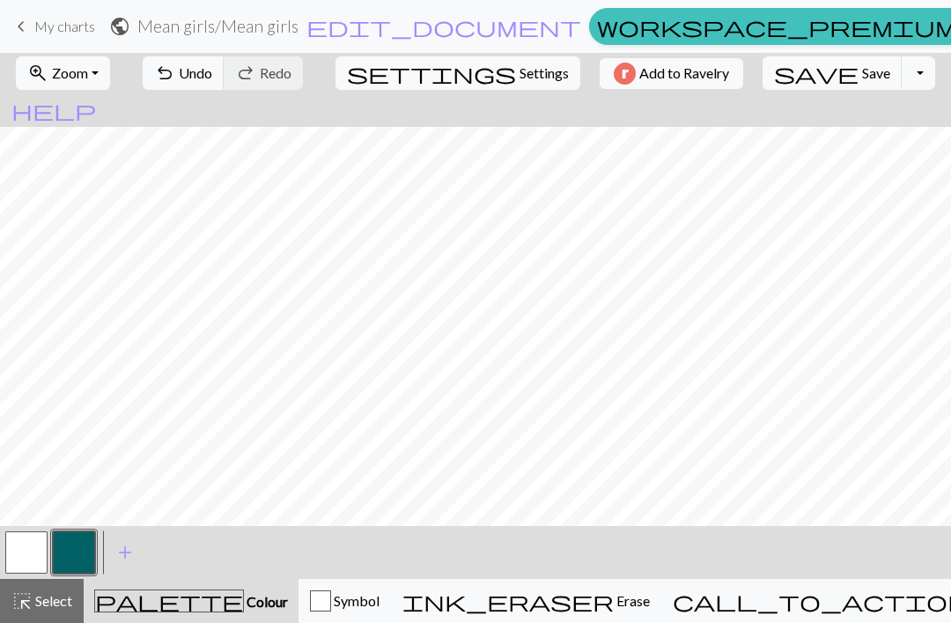
click at [15, 565] on button "button" at bounding box center [26, 552] width 42 height 42
click at [41, 609] on div "highlight_alt Select Select" at bounding box center [41, 600] width 61 height 21
click at [244, 608] on span "Colour" at bounding box center [266, 601] width 44 height 17
click at [54, 614] on button "highlight_alt Select Select" at bounding box center [42, 601] width 84 height 44
click at [813, 83] on button "save Save Save" at bounding box center [833, 72] width 140 height 33
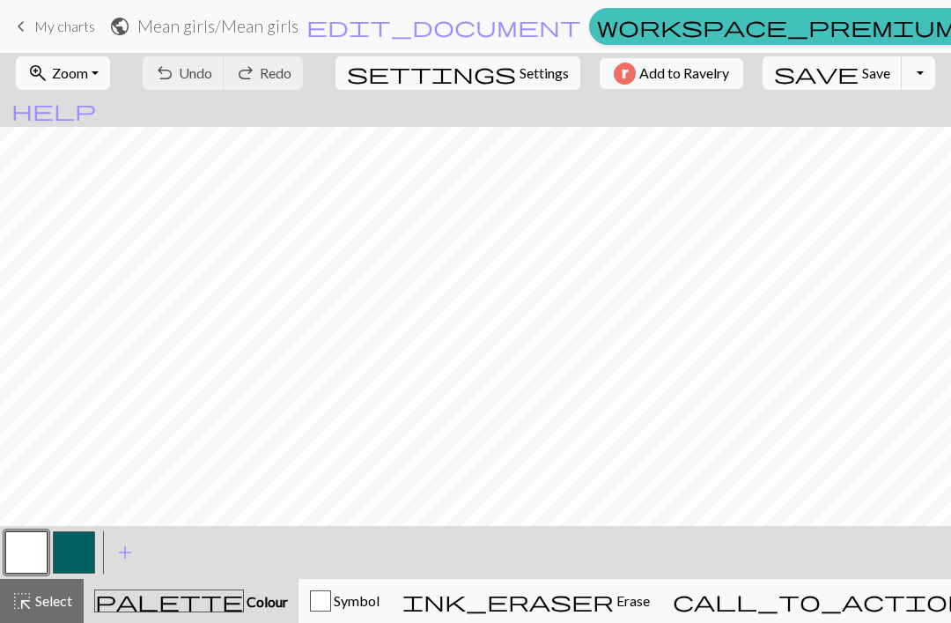
click at [794, 77] on span "save" at bounding box center [816, 73] width 85 height 25
click at [793, 77] on div "Chart saved Chart saved" at bounding box center [475, 69] width 951 height 139
click at [59, 22] on span "My charts" at bounding box center [64, 26] width 61 height 17
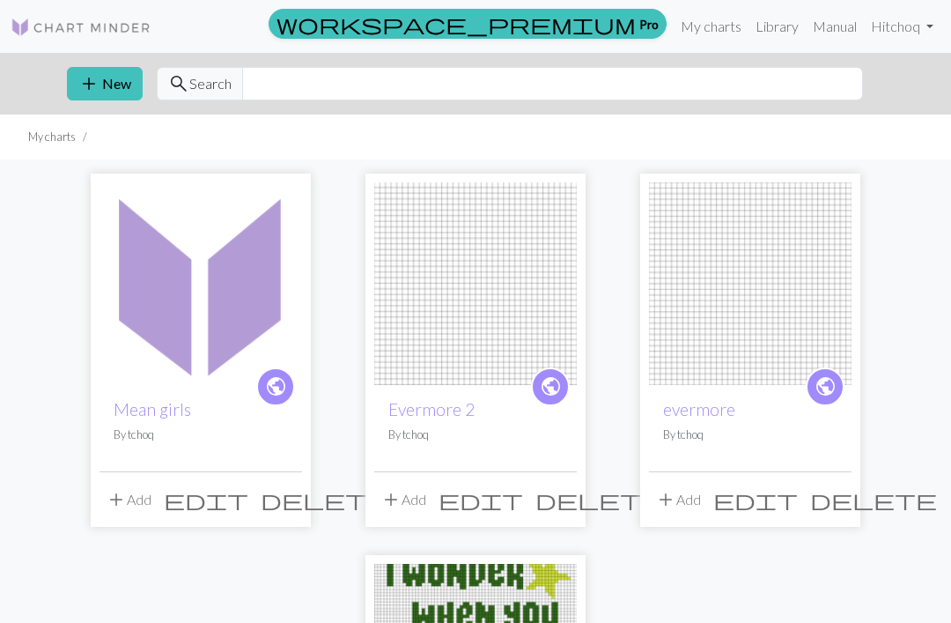
click at [222, 315] on img at bounding box center [201, 283] width 203 height 203
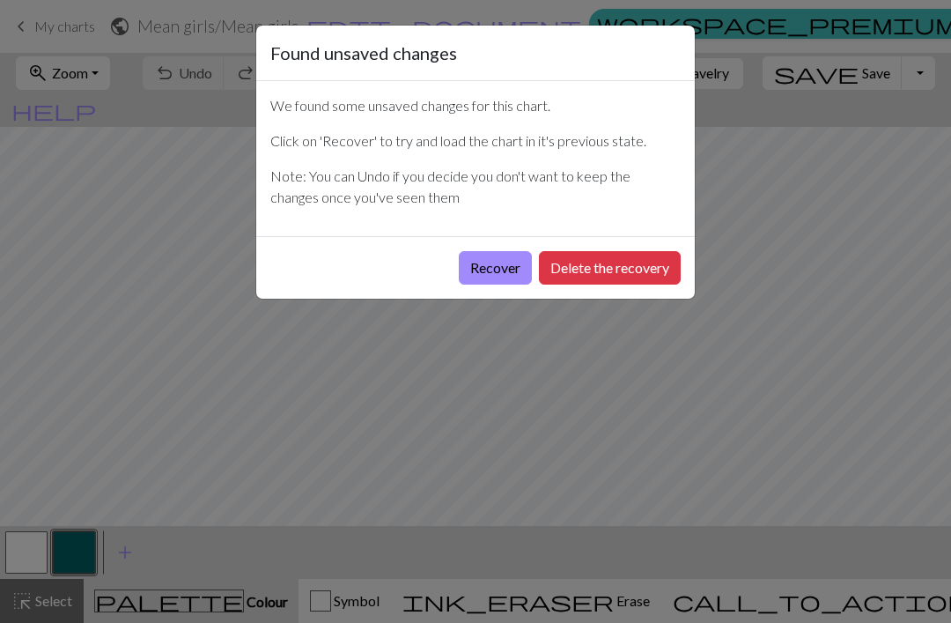
click at [499, 259] on button "Recover" at bounding box center [495, 267] width 73 height 33
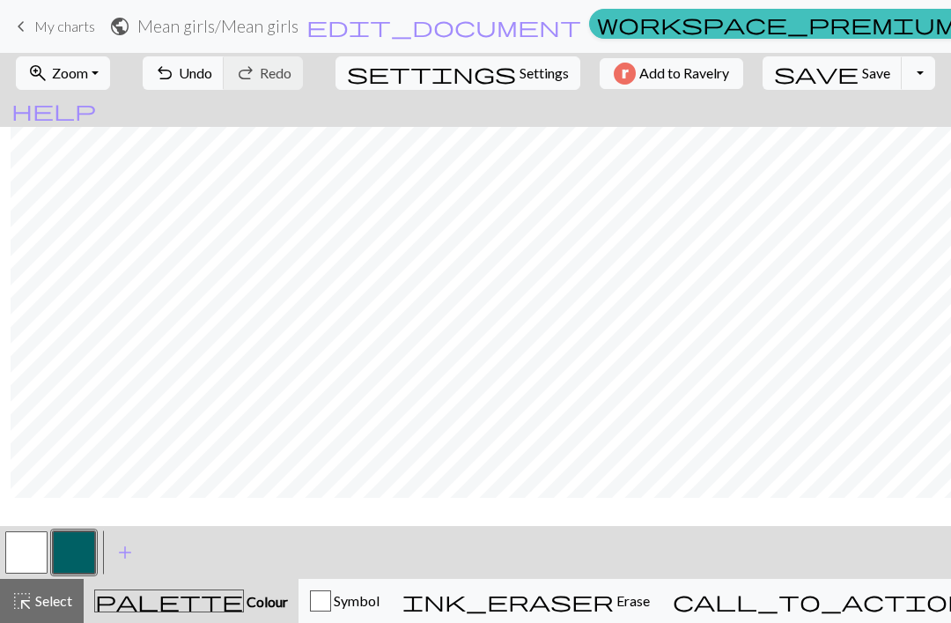
scroll to position [185, 56]
click at [110, 72] on button "zoom_in Zoom Zoom" at bounding box center [63, 72] width 94 height 33
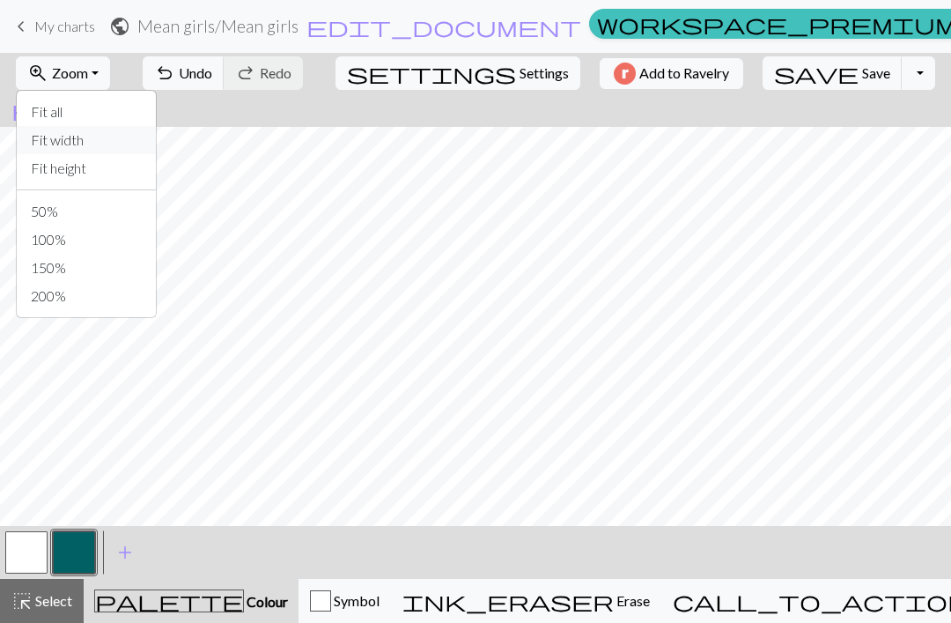
click at [130, 149] on button "Fit width" at bounding box center [86, 140] width 139 height 28
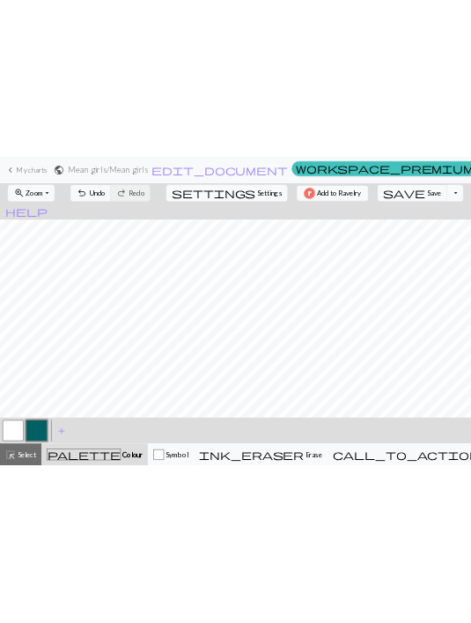
scroll to position [276, 0]
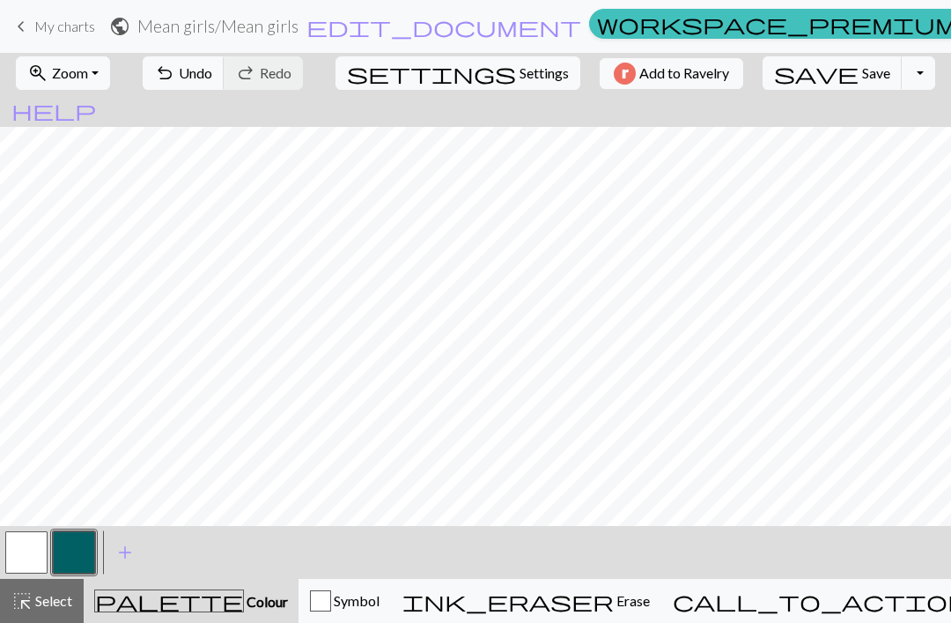
click at [26, 550] on button "button" at bounding box center [26, 552] width 42 height 42
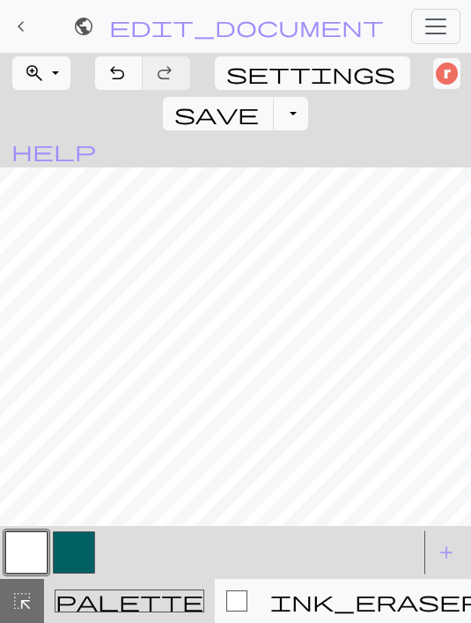
click at [122, 76] on span "undo" at bounding box center [117, 73] width 21 height 25
click at [75, 548] on button "button" at bounding box center [74, 552] width 42 height 42
click at [27, 554] on button "button" at bounding box center [26, 552] width 42 height 42
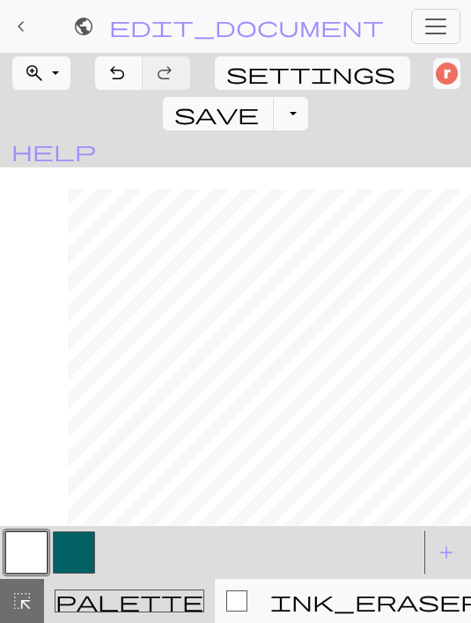
scroll to position [358, 180]
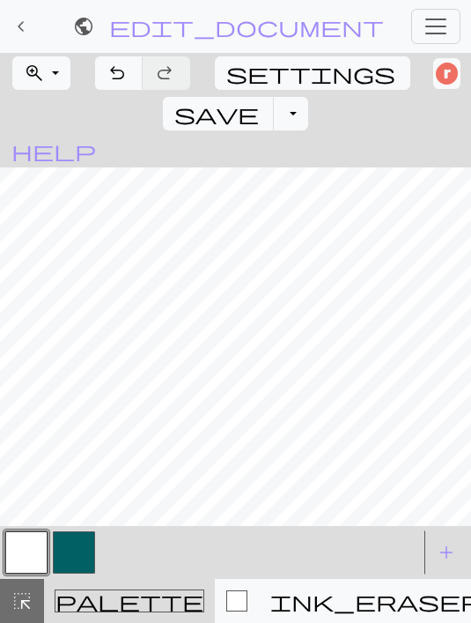
click at [118, 72] on span "undo" at bounding box center [117, 73] width 21 height 25
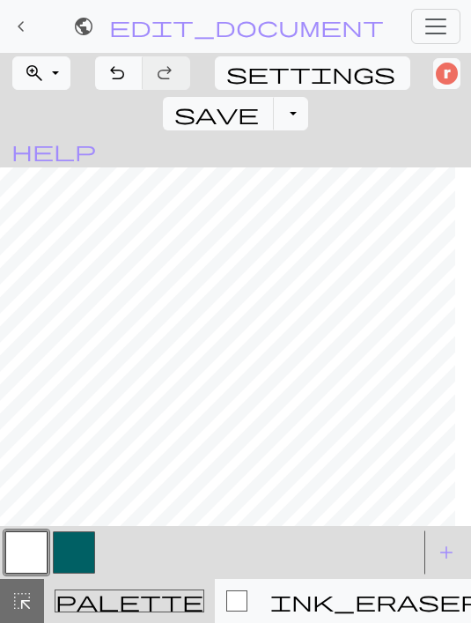
scroll to position [418, 480]
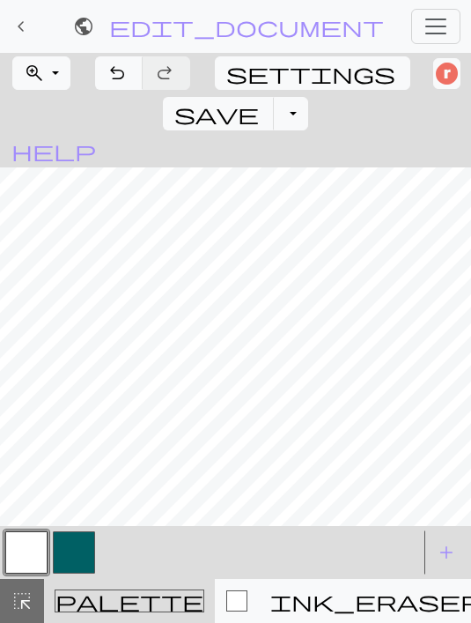
click at [110, 68] on span "undo" at bounding box center [117, 73] width 21 height 25
click at [123, 77] on span "undo" at bounding box center [117, 73] width 21 height 25
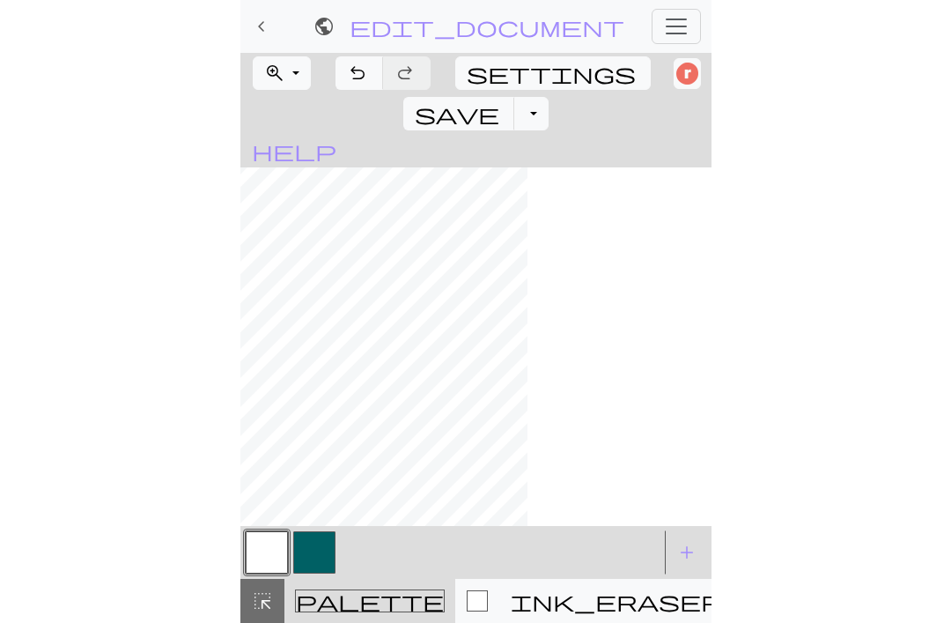
scroll to position [418, 0]
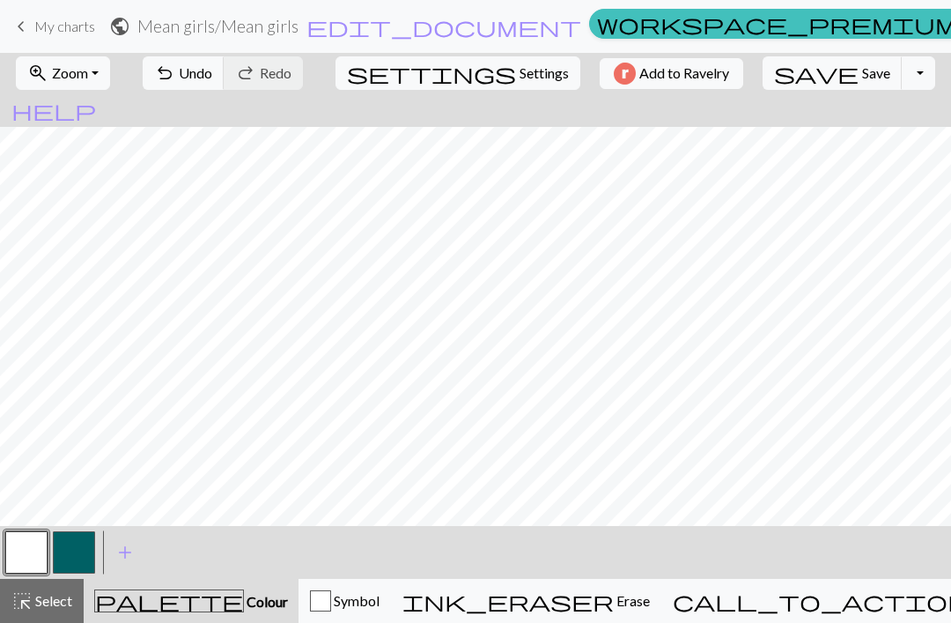
click at [74, 538] on button "button" at bounding box center [74, 552] width 42 height 42
click at [31, 560] on button "button" at bounding box center [26, 552] width 42 height 42
click at [78, 551] on button "button" at bounding box center [74, 552] width 42 height 42
click at [862, 76] on span "Save" at bounding box center [876, 72] width 28 height 17
click at [46, 33] on span "My charts" at bounding box center [64, 26] width 61 height 17
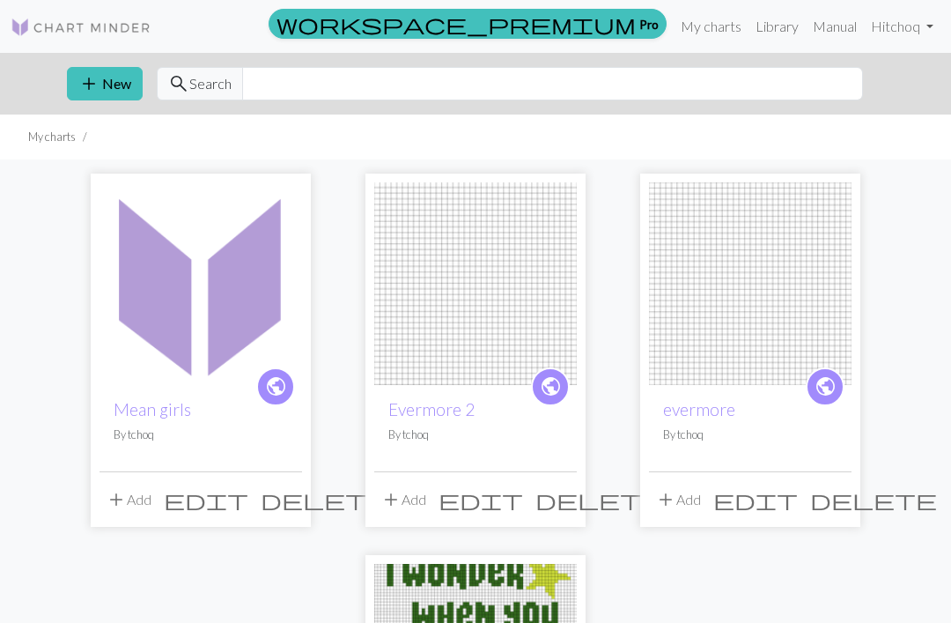
click at [247, 312] on img at bounding box center [201, 283] width 203 height 203
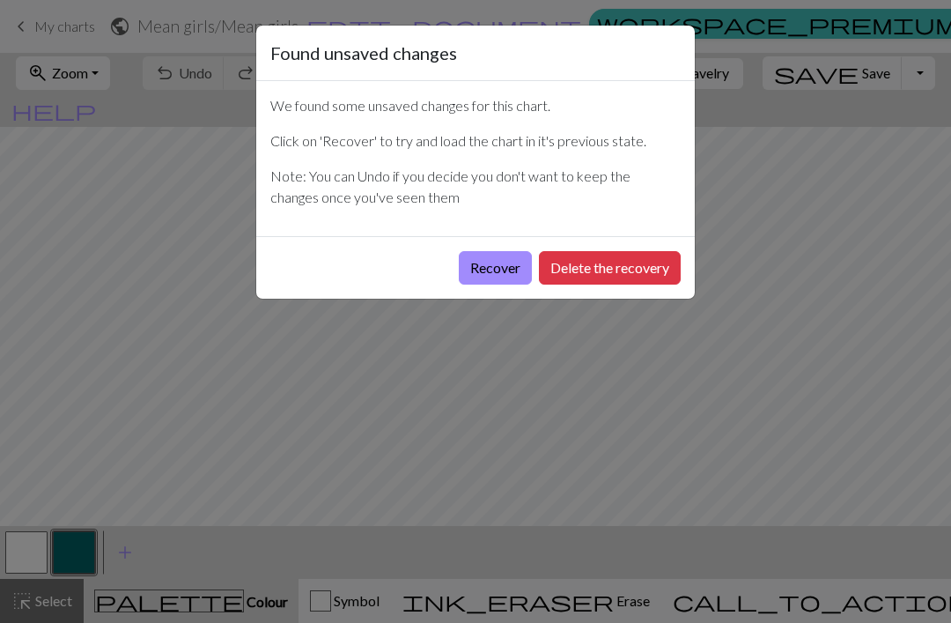
click at [492, 266] on button "Recover" at bounding box center [495, 267] width 73 height 33
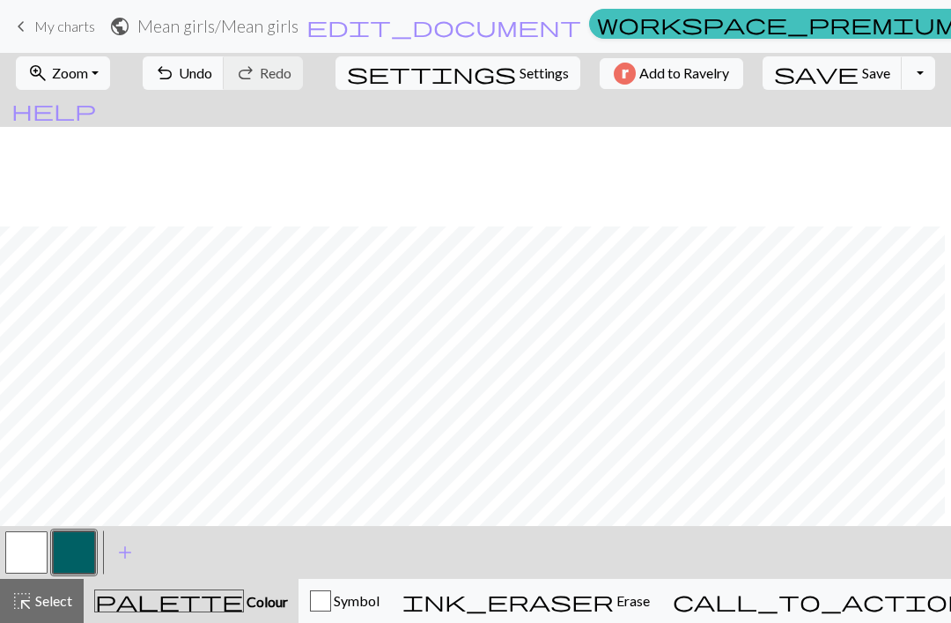
scroll to position [126, 51]
click at [212, 79] on span "Undo" at bounding box center [195, 72] width 33 height 17
click at [75, 552] on button "button" at bounding box center [74, 552] width 42 height 42
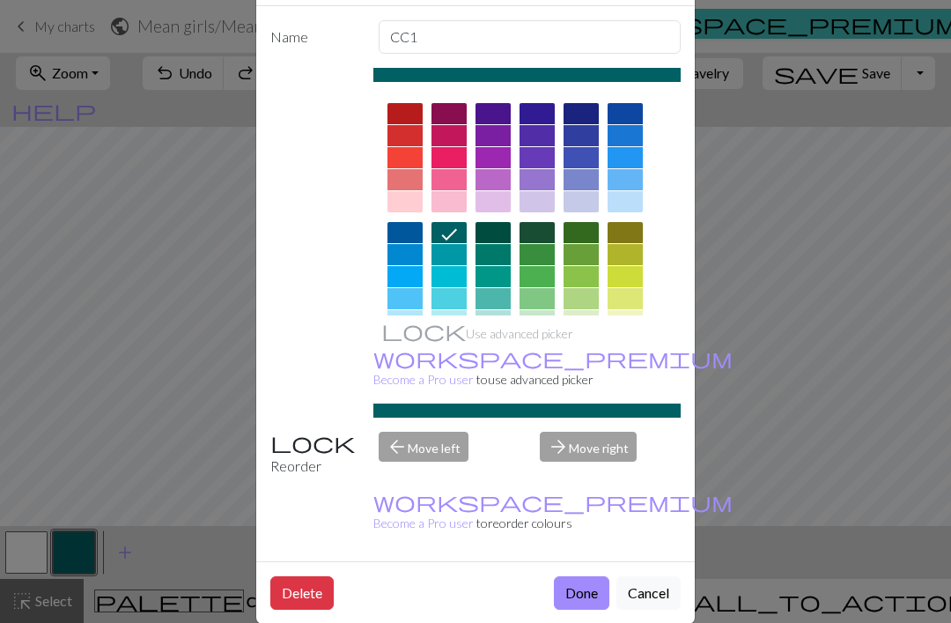
scroll to position [85, 0]
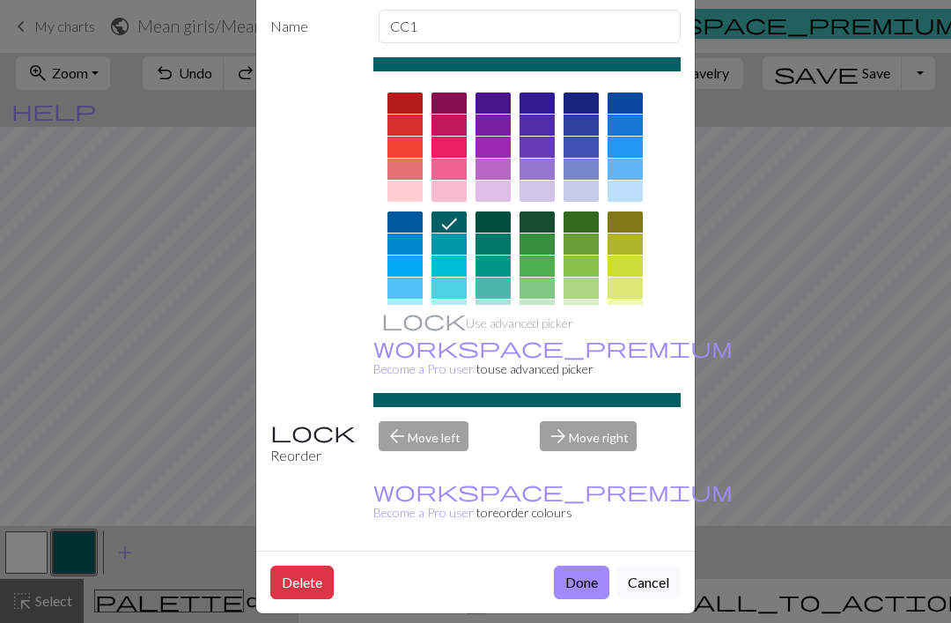
click at [189, 293] on div "Edit colour Name CC1 Use advanced picker workspace_premium Become a Pro user to…" at bounding box center [475, 311] width 951 height 623
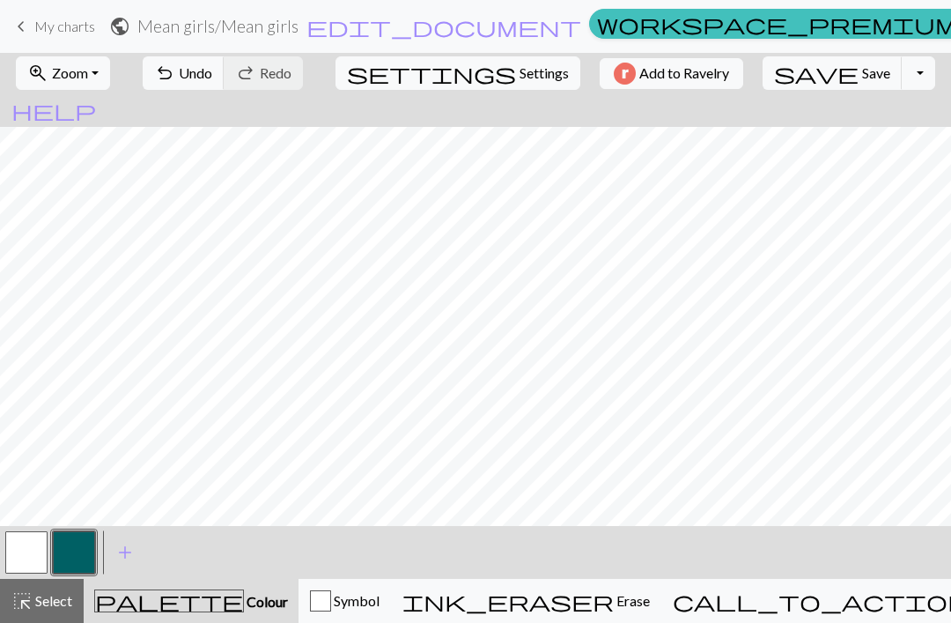
click at [45, 538] on button "button" at bounding box center [26, 552] width 42 height 42
click at [175, 81] on span "undo" at bounding box center [164, 73] width 21 height 25
click at [175, 80] on span "undo" at bounding box center [164, 73] width 21 height 25
click at [212, 81] on span "Undo" at bounding box center [195, 72] width 33 height 17
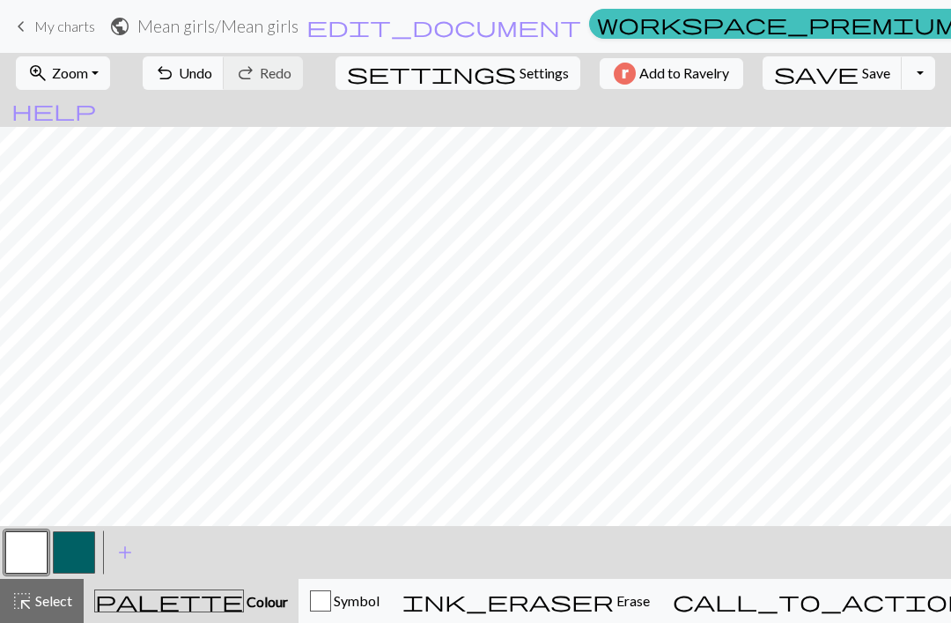
click at [212, 73] on span "Undo" at bounding box center [195, 72] width 33 height 17
click at [175, 79] on span "undo" at bounding box center [164, 73] width 21 height 25
click at [212, 71] on span "Undo" at bounding box center [195, 72] width 33 height 17
click at [212, 68] on span "Undo" at bounding box center [195, 72] width 33 height 17
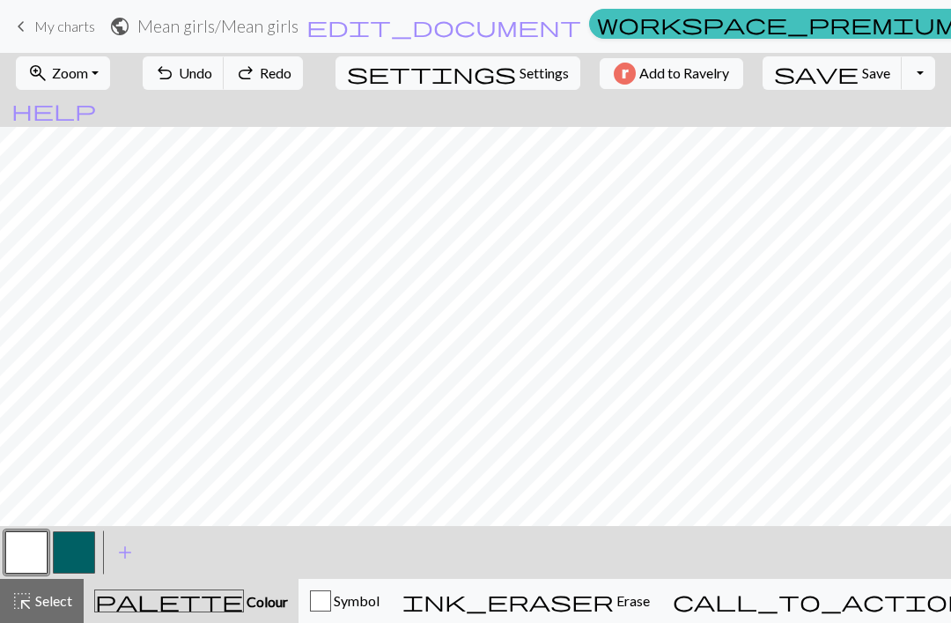
click at [212, 67] on span "Undo" at bounding box center [195, 72] width 33 height 17
click at [175, 80] on span "undo" at bounding box center [164, 73] width 21 height 25
click at [175, 67] on span "undo" at bounding box center [164, 73] width 21 height 25
click at [175, 66] on span "undo" at bounding box center [164, 73] width 21 height 25
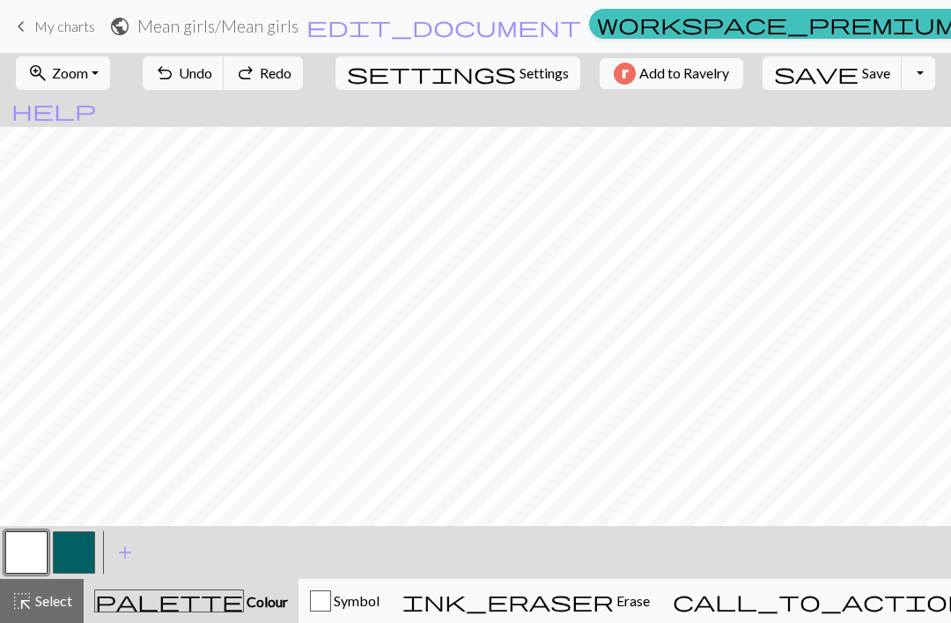
click at [212, 67] on span "Undo" at bounding box center [195, 72] width 33 height 17
click at [182, 45] on nav "keyboard_arrow_left My charts public Mean girls / Mean girls edit_document Edit…" at bounding box center [475, 26] width 951 height 53
click at [225, 56] on button "undo Undo Undo" at bounding box center [184, 72] width 82 height 33
click at [212, 79] on span "Undo" at bounding box center [195, 72] width 33 height 17
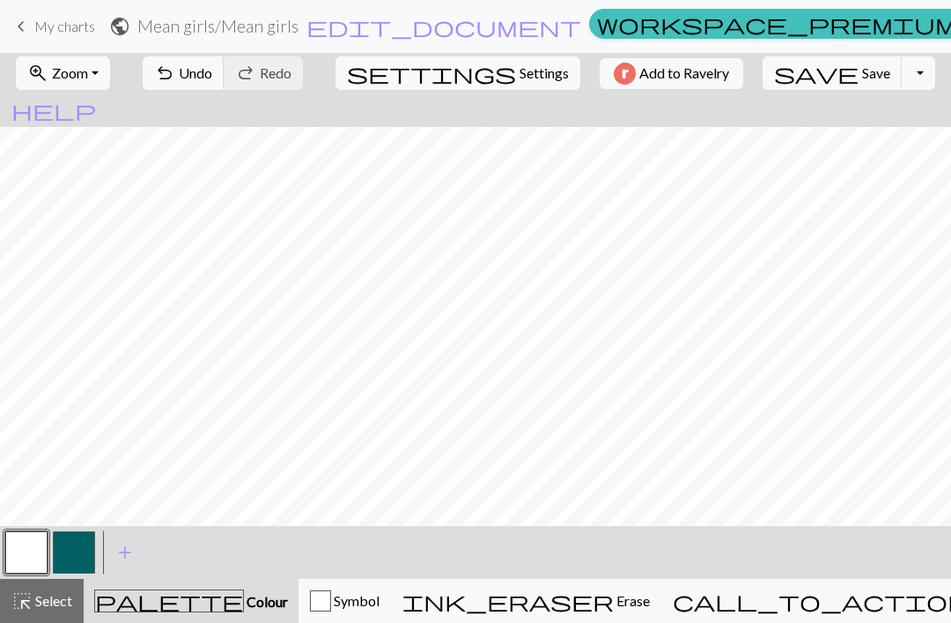
click at [81, 556] on button "button" at bounding box center [74, 552] width 42 height 42
click at [16, 543] on button "button" at bounding box center [26, 552] width 42 height 42
click at [175, 70] on span "undo" at bounding box center [164, 73] width 21 height 25
click at [175, 76] on span "undo" at bounding box center [164, 73] width 21 height 25
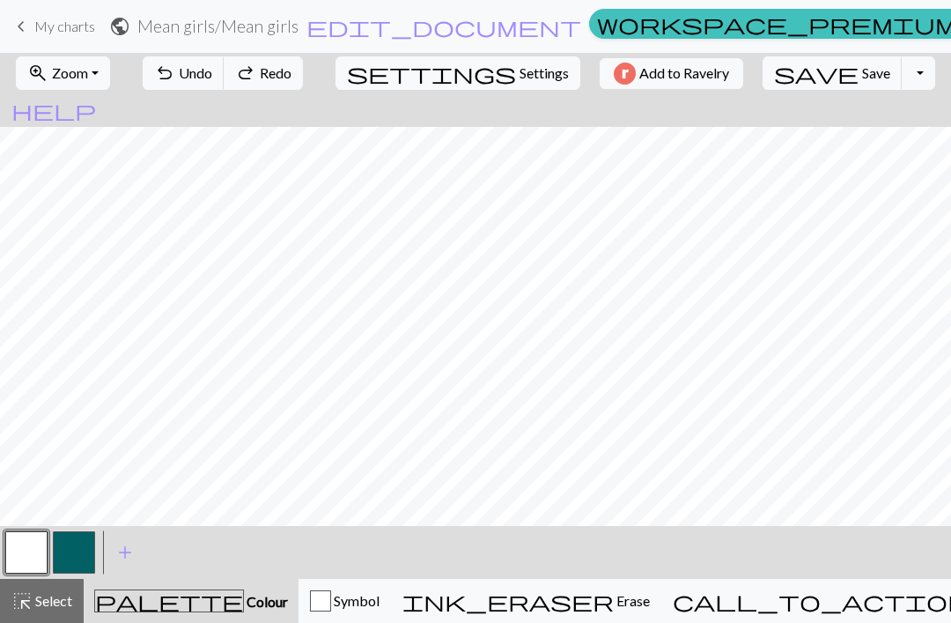
click at [175, 76] on span "undo" at bounding box center [164, 73] width 21 height 25
click at [175, 70] on span "undo" at bounding box center [164, 73] width 21 height 25
click at [175, 78] on span "undo" at bounding box center [164, 73] width 21 height 25
click at [175, 77] on span "undo" at bounding box center [164, 73] width 21 height 25
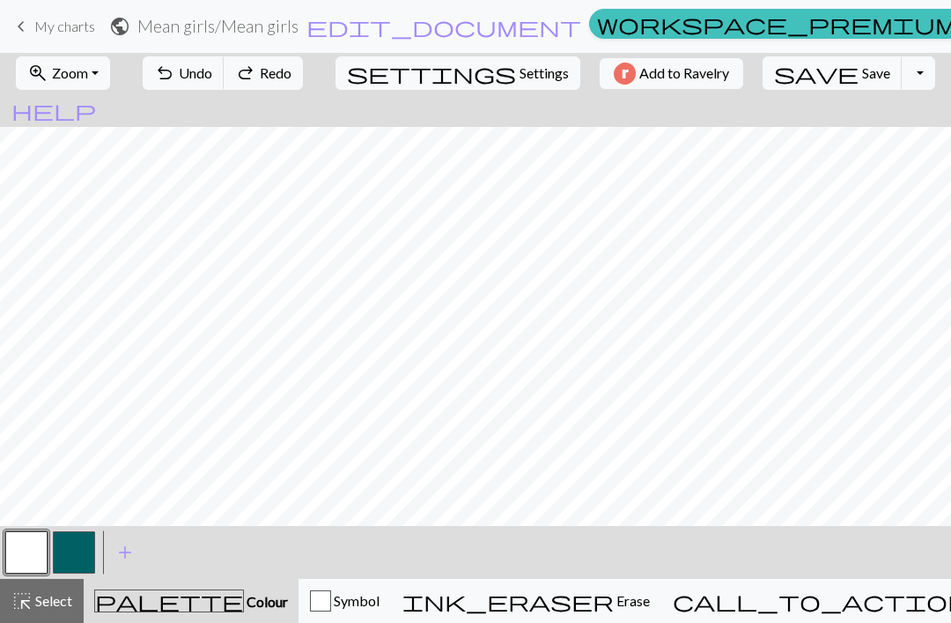
click at [212, 78] on span "Undo" at bounding box center [195, 72] width 33 height 17
click at [175, 72] on span "undo" at bounding box center [164, 73] width 21 height 25
click at [175, 69] on span "undo" at bounding box center [164, 73] width 21 height 25
click at [175, 68] on span "undo" at bounding box center [164, 73] width 21 height 25
click at [175, 74] on span "undo" at bounding box center [164, 73] width 21 height 25
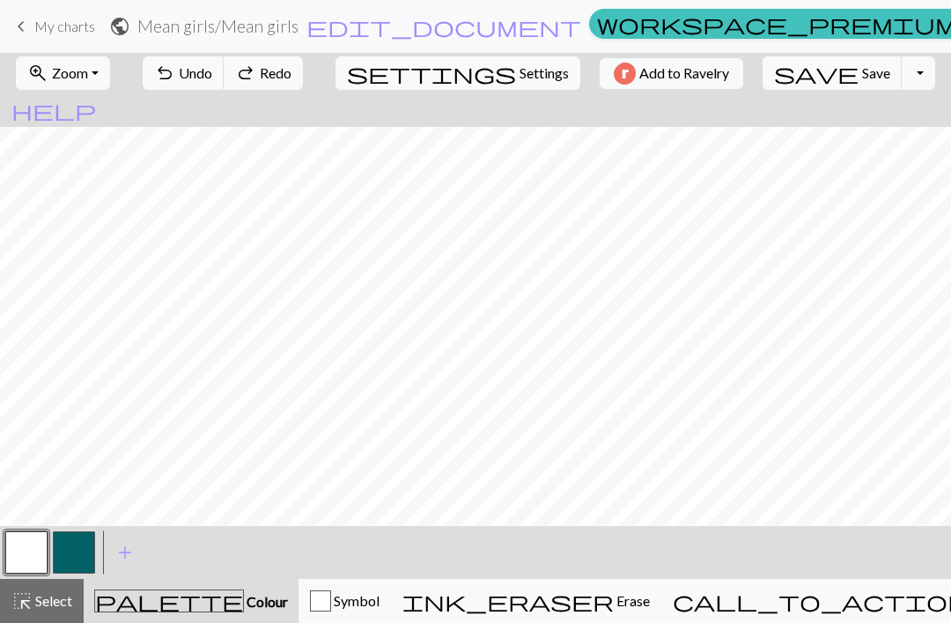
click at [175, 73] on span "undo" at bounding box center [164, 73] width 21 height 25
click at [175, 72] on span "undo" at bounding box center [164, 73] width 21 height 25
click at [175, 71] on span "undo" at bounding box center [164, 73] width 21 height 25
click at [175, 75] on span "undo" at bounding box center [164, 73] width 21 height 25
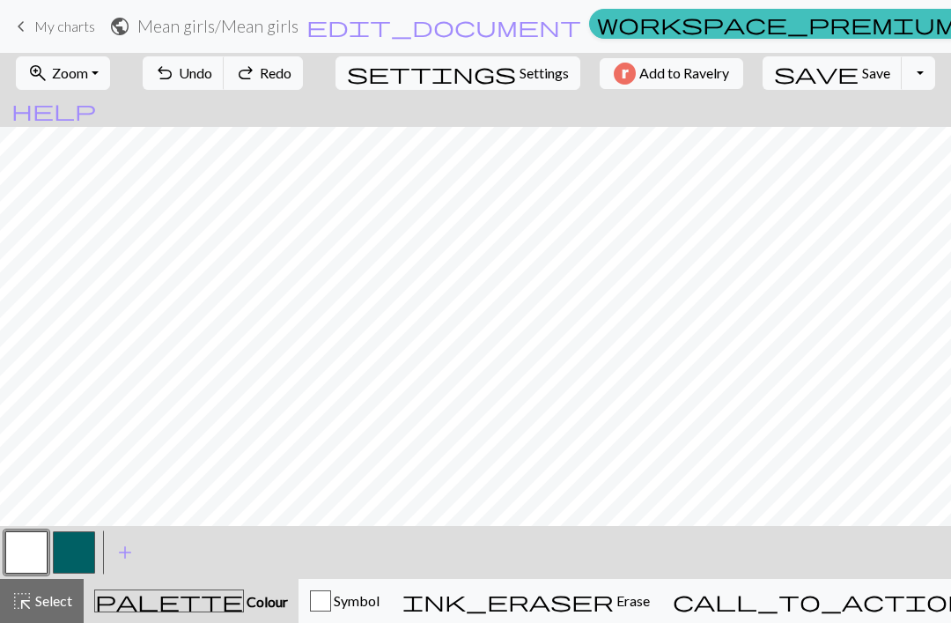
click at [212, 68] on span "Undo" at bounding box center [195, 72] width 33 height 17
click at [212, 73] on span "Undo" at bounding box center [195, 72] width 33 height 17
click at [212, 72] on span "Undo" at bounding box center [195, 72] width 33 height 17
click at [212, 74] on span "Undo" at bounding box center [195, 72] width 33 height 17
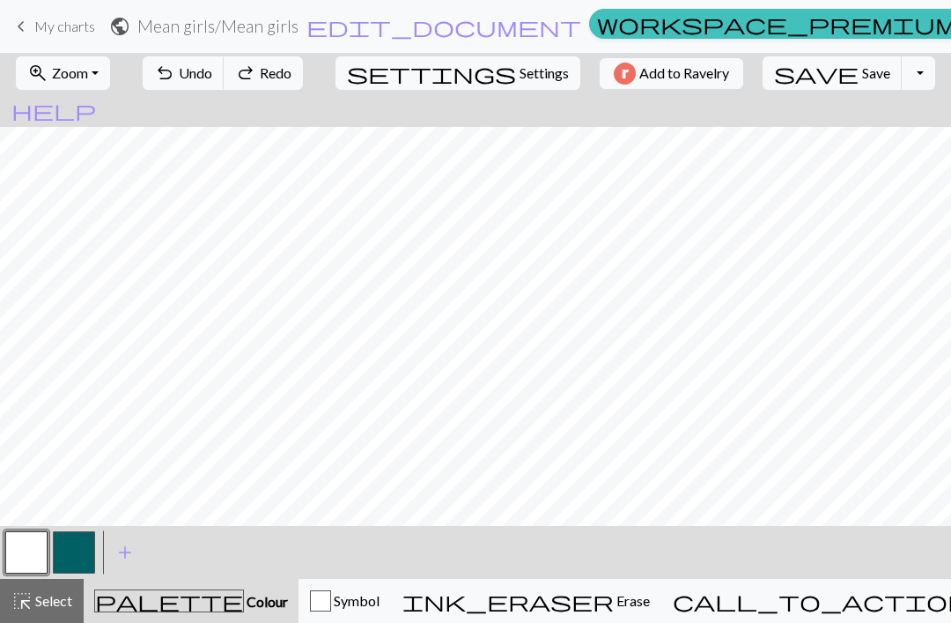
click at [212, 76] on span "Undo" at bounding box center [195, 72] width 33 height 17
click at [175, 63] on span "undo" at bounding box center [164, 73] width 21 height 25
click at [175, 65] on span "undo" at bounding box center [164, 73] width 21 height 25
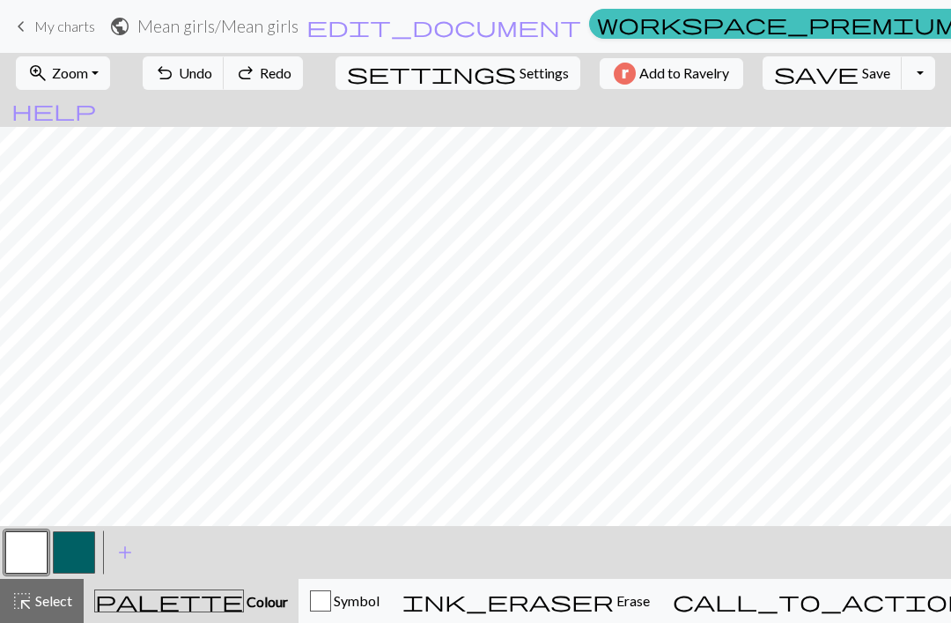
click at [175, 70] on span "undo" at bounding box center [164, 73] width 21 height 25
click at [175, 69] on span "undo" at bounding box center [164, 73] width 21 height 25
click at [175, 70] on span "undo" at bounding box center [164, 73] width 21 height 25
click at [212, 77] on span "Undo" at bounding box center [195, 72] width 33 height 17
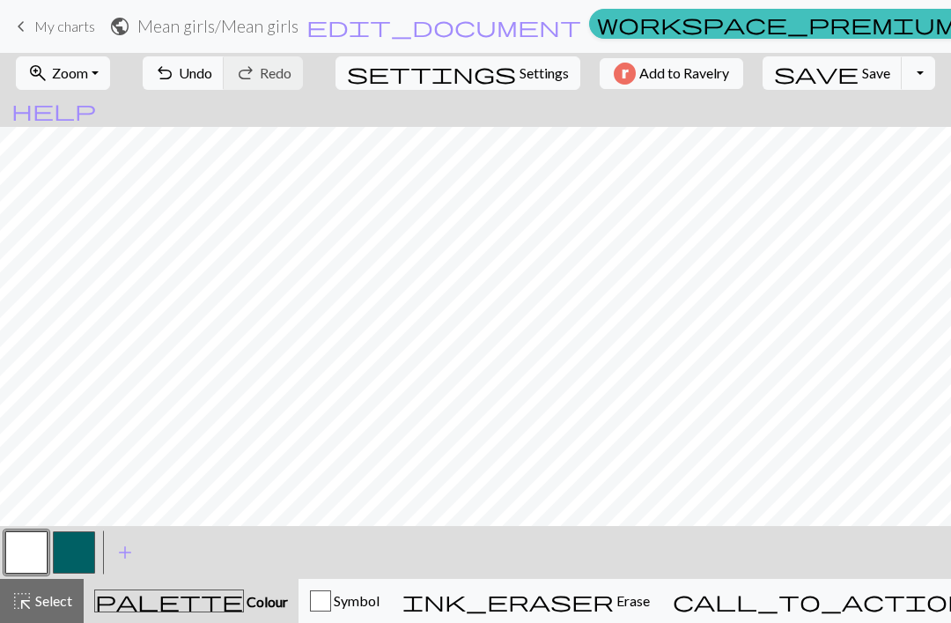
click at [69, 551] on button "button" at bounding box center [74, 552] width 42 height 42
